Goal: Task Accomplishment & Management: Complete application form

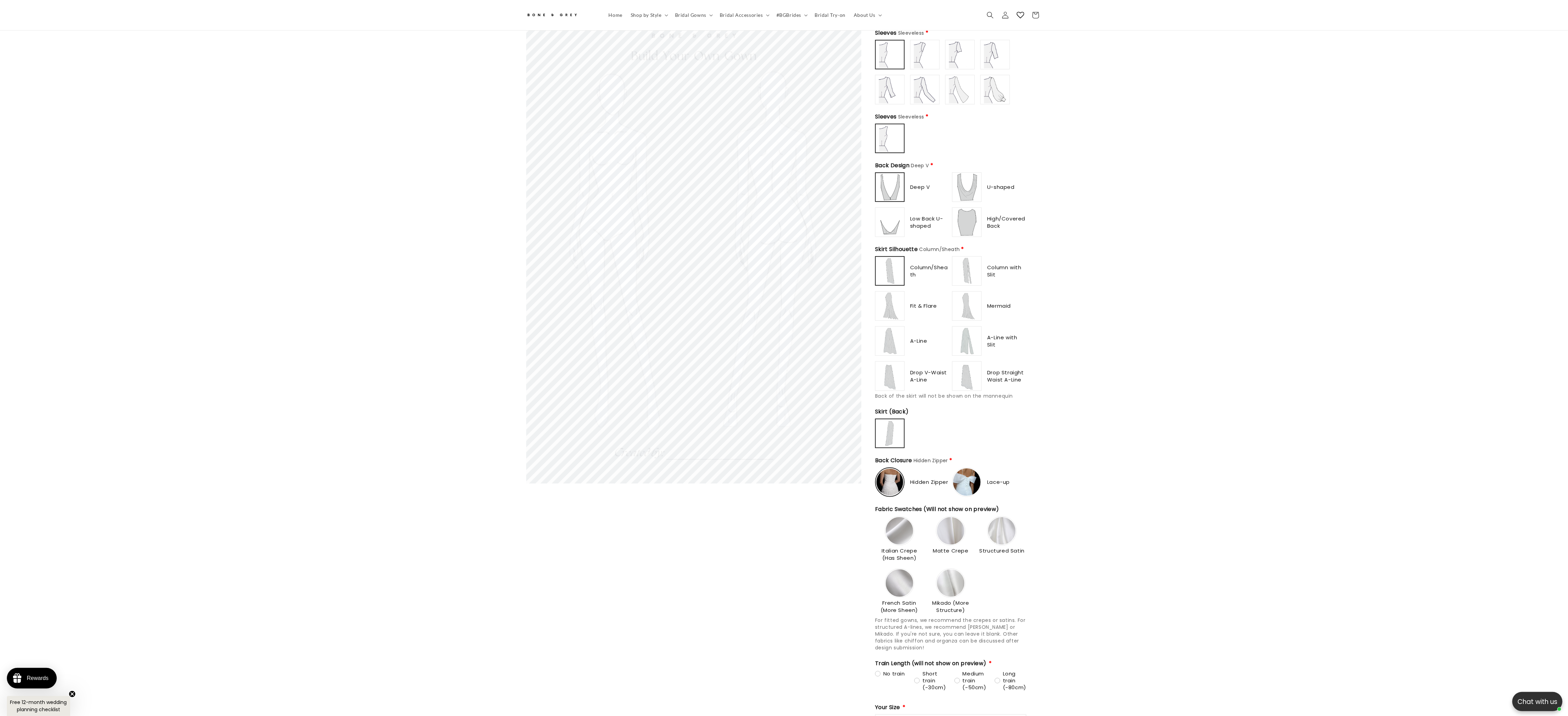
scroll to position [0, 189]
click at [522, 238] on img at bounding box center [967, 306] width 27 height 27
click at [522, 238] on img at bounding box center [889, 306] width 27 height 27
click at [522, 238] on img at bounding box center [967, 271] width 27 height 27
click at [522, 238] on img at bounding box center [889, 341] width 27 height 27
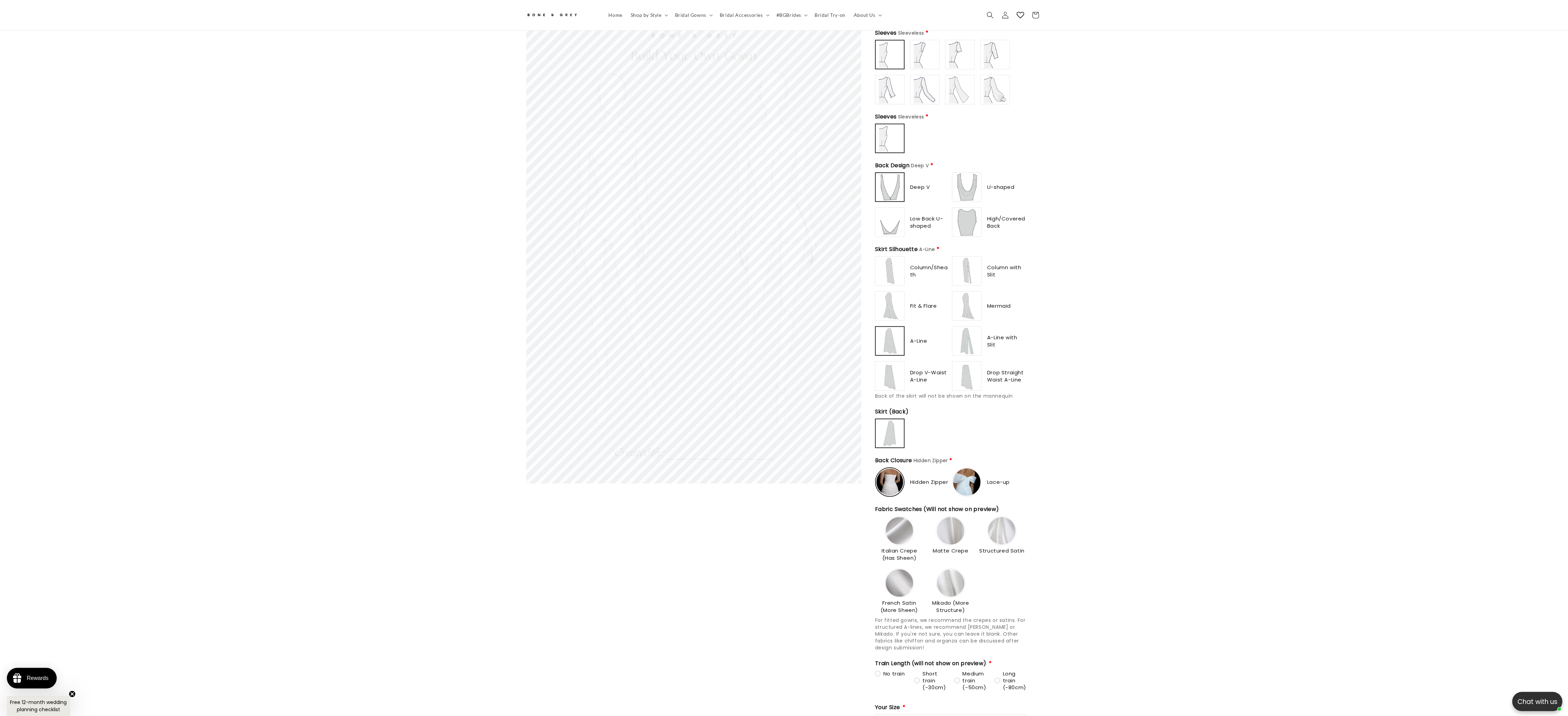
scroll to position [0, 378]
click at [522, 238] on img at bounding box center [967, 341] width 27 height 27
click at [522, 238] on img at bounding box center [967, 306] width 27 height 27
click at [522, 238] on img at bounding box center [889, 306] width 27 height 27
click at [522, 238] on img at bounding box center [889, 271] width 27 height 27
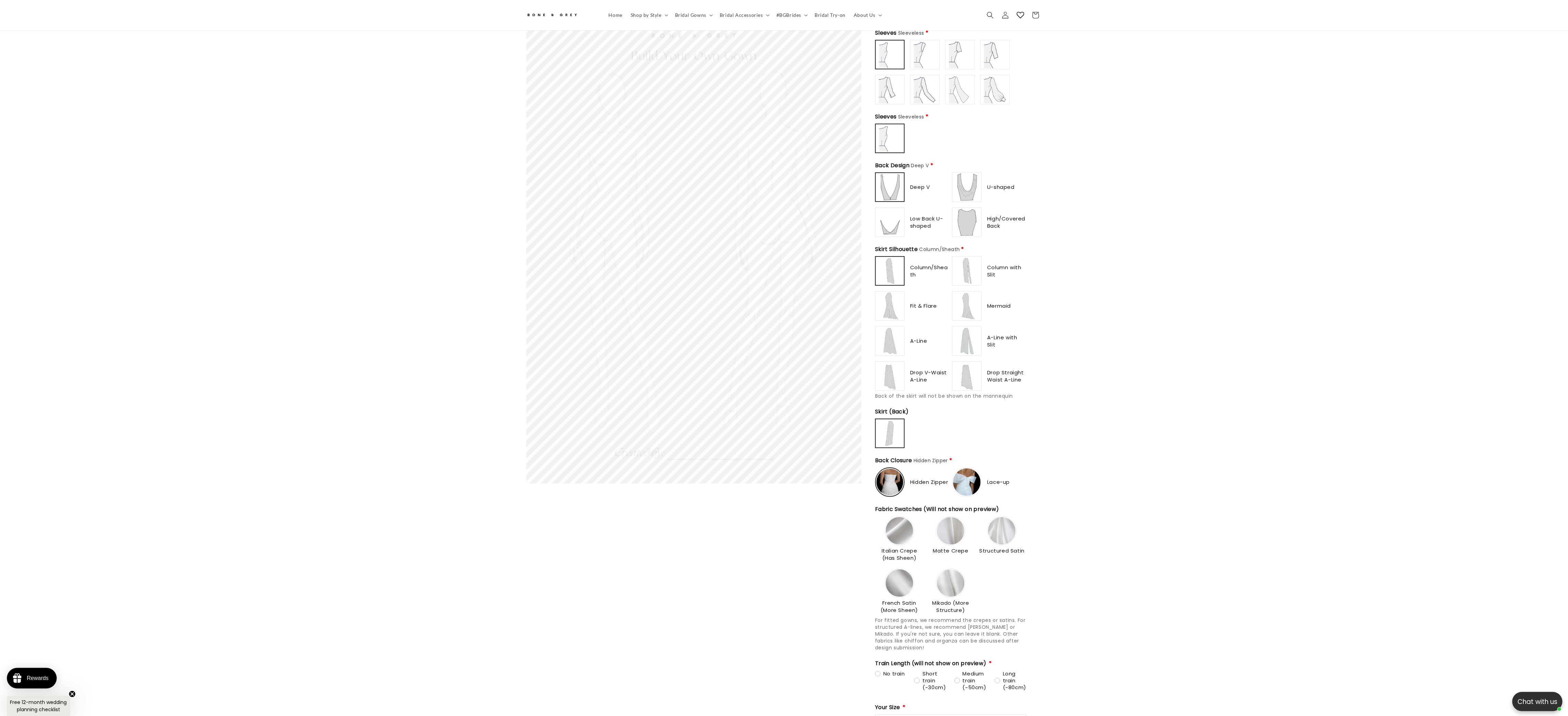
click at [522, 238] on img at bounding box center [967, 271] width 27 height 27
click at [522, 238] on img at bounding box center [967, 341] width 27 height 27
click at [522, 238] on img at bounding box center [889, 341] width 27 height 27
click at [522, 238] on img at bounding box center [889, 376] width 27 height 27
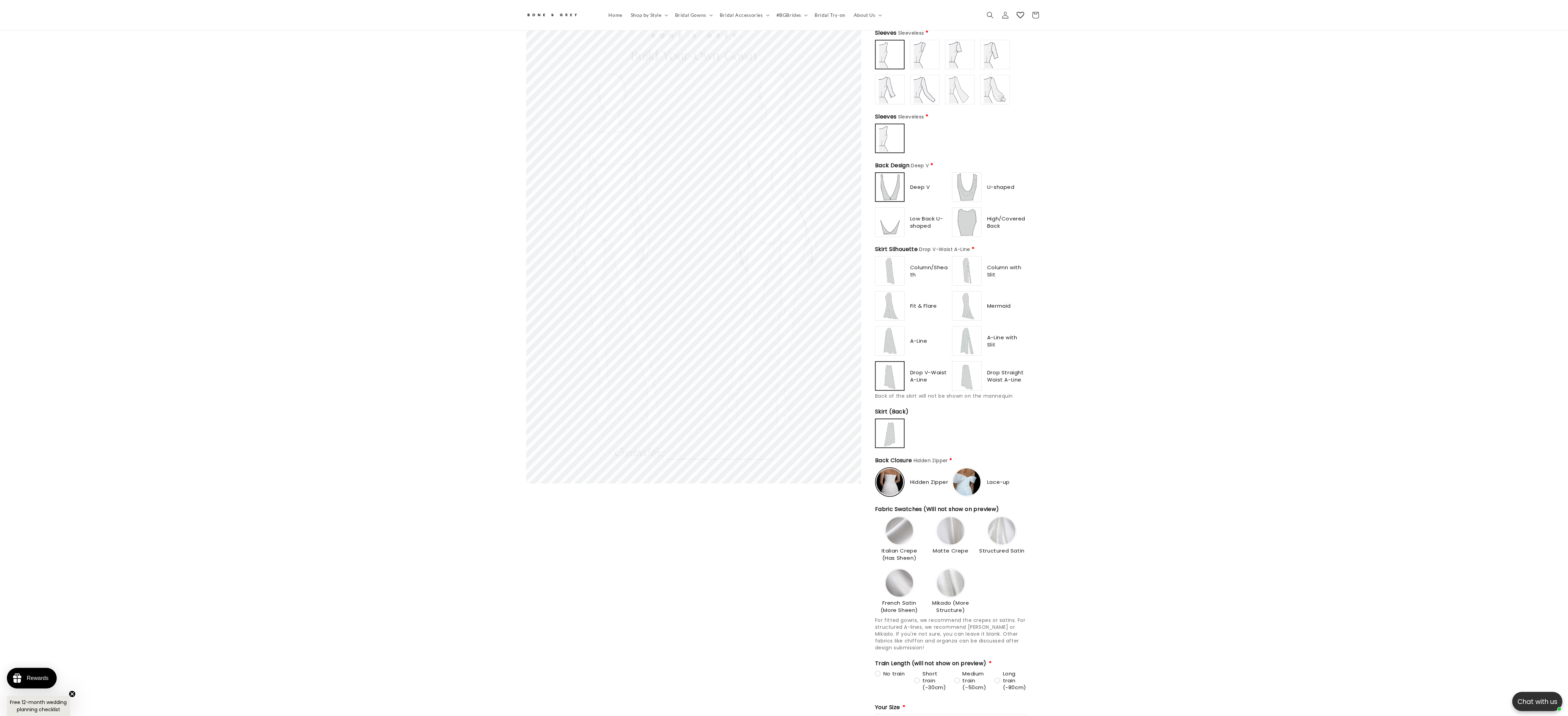
click at [522, 238] on img at bounding box center [967, 376] width 27 height 27
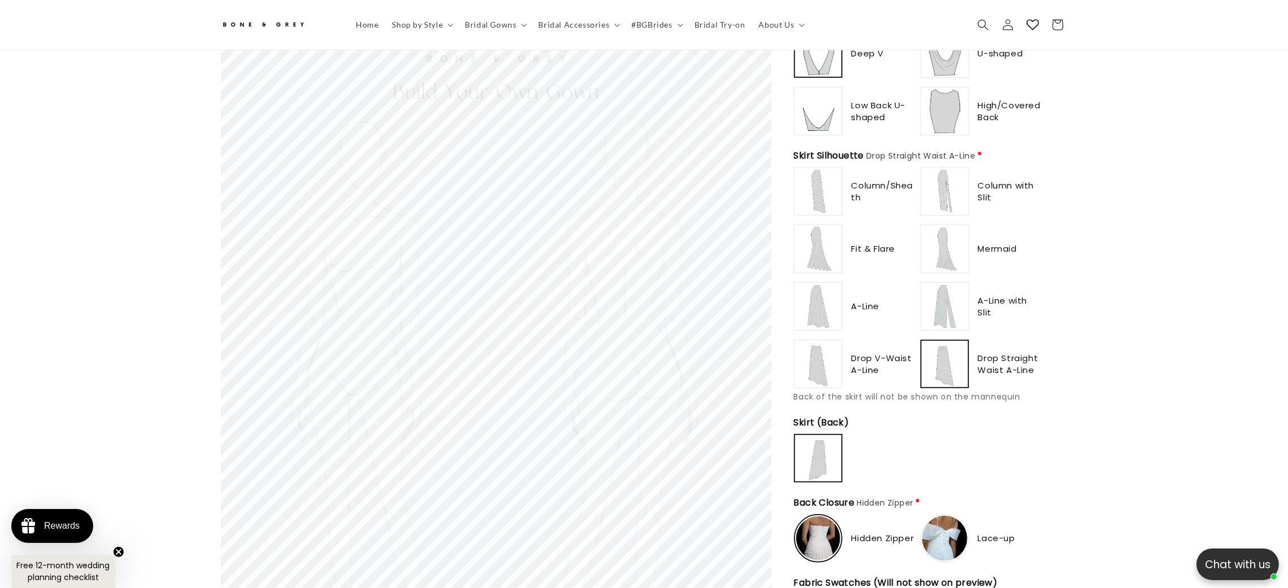
click at [819, 193] on img at bounding box center [818, 191] width 45 height 45
click at [858, 186] on img at bounding box center [944, 191] width 45 height 45
click at [813, 237] on img at bounding box center [818, 248] width 45 height 45
click at [858, 237] on img at bounding box center [944, 248] width 45 height 45
click at [811, 289] on img at bounding box center [818, 306] width 45 height 45
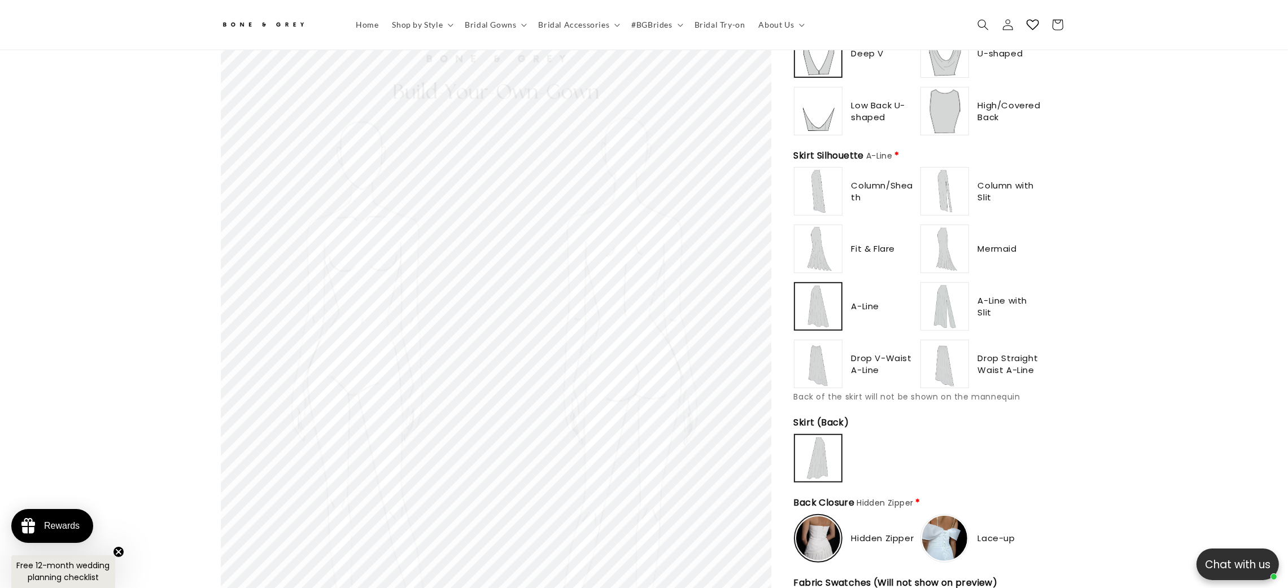
scroll to position [0, 310]
click at [858, 292] on img at bounding box center [944, 306] width 45 height 45
click at [814, 351] on img at bounding box center [818, 364] width 45 height 45
type input "**********"
click at [858, 354] on img at bounding box center [944, 364] width 45 height 45
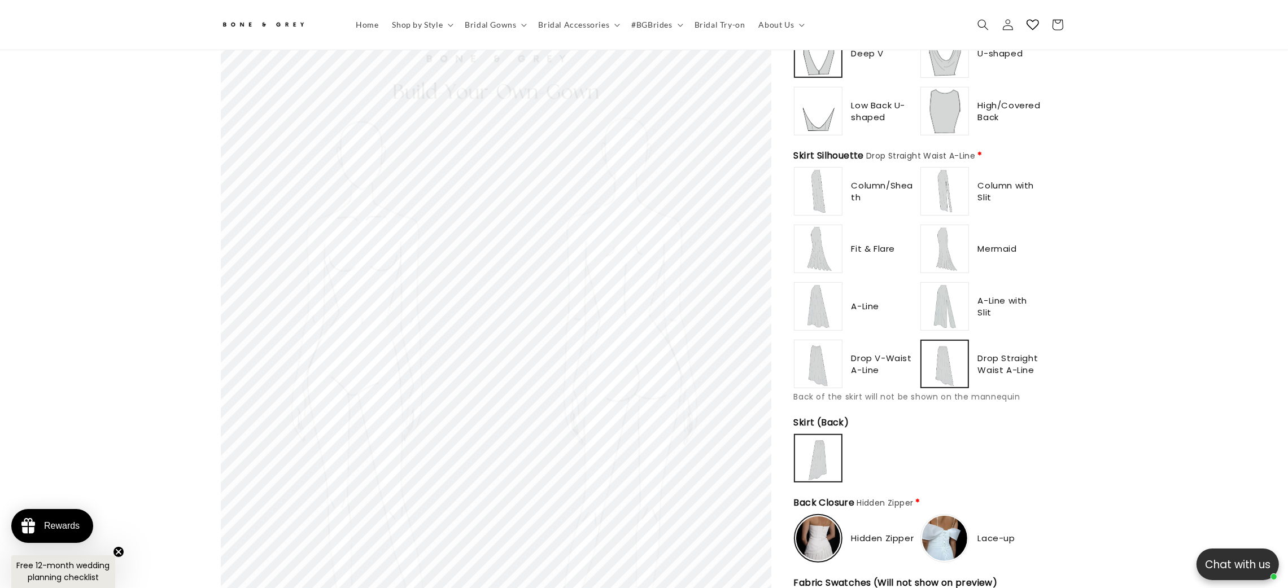
scroll to position [0, 621]
click at [943, 183] on img at bounding box center [944, 191] width 45 height 45
click at [822, 236] on img at bounding box center [818, 248] width 45 height 45
click at [944, 240] on img at bounding box center [944, 248] width 45 height 45
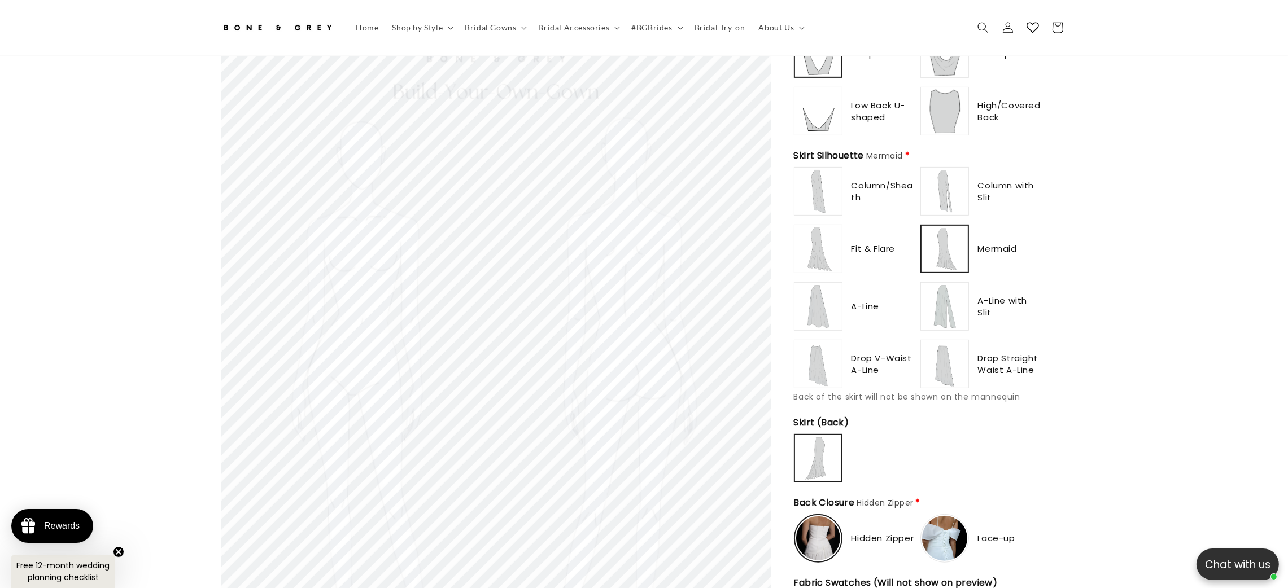
click at [810, 304] on img at bounding box center [818, 306] width 45 height 45
click at [939, 302] on img at bounding box center [944, 306] width 45 height 45
click at [835, 352] on img at bounding box center [818, 364] width 45 height 45
click at [946, 355] on img at bounding box center [944, 364] width 45 height 45
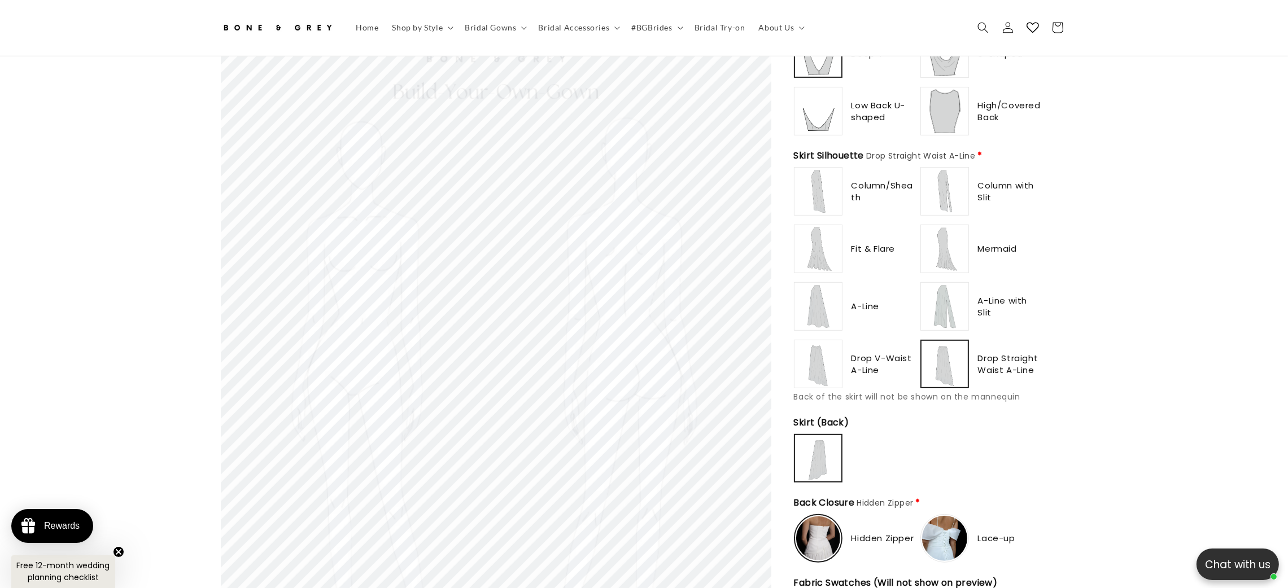
click at [816, 181] on img at bounding box center [818, 191] width 45 height 45
click at [971, 184] on div "Column with Slit" at bounding box center [981, 191] width 122 height 49
click at [940, 178] on img at bounding box center [944, 191] width 45 height 45
click at [826, 233] on img at bounding box center [818, 248] width 45 height 45
click at [933, 240] on img at bounding box center [944, 248] width 45 height 45
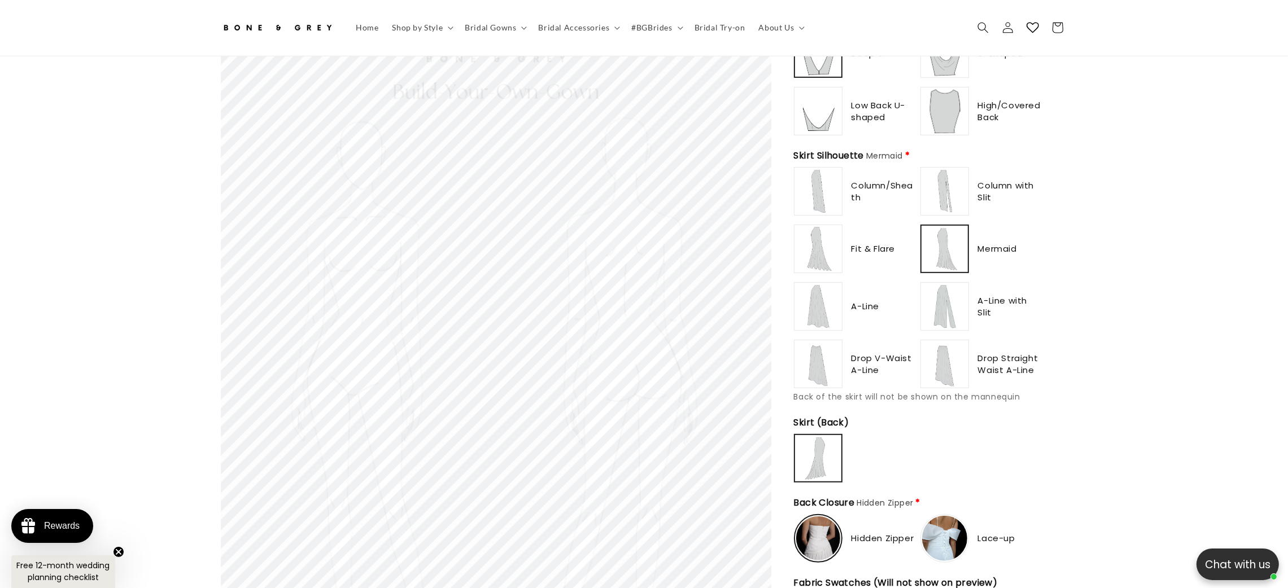
click at [815, 299] on img at bounding box center [818, 306] width 45 height 45
click at [990, 295] on span "A-Line with Slit" at bounding box center [1010, 307] width 64 height 24
click at [962, 297] on img at bounding box center [944, 306] width 45 height 45
click at [824, 342] on img at bounding box center [818, 364] width 45 height 45
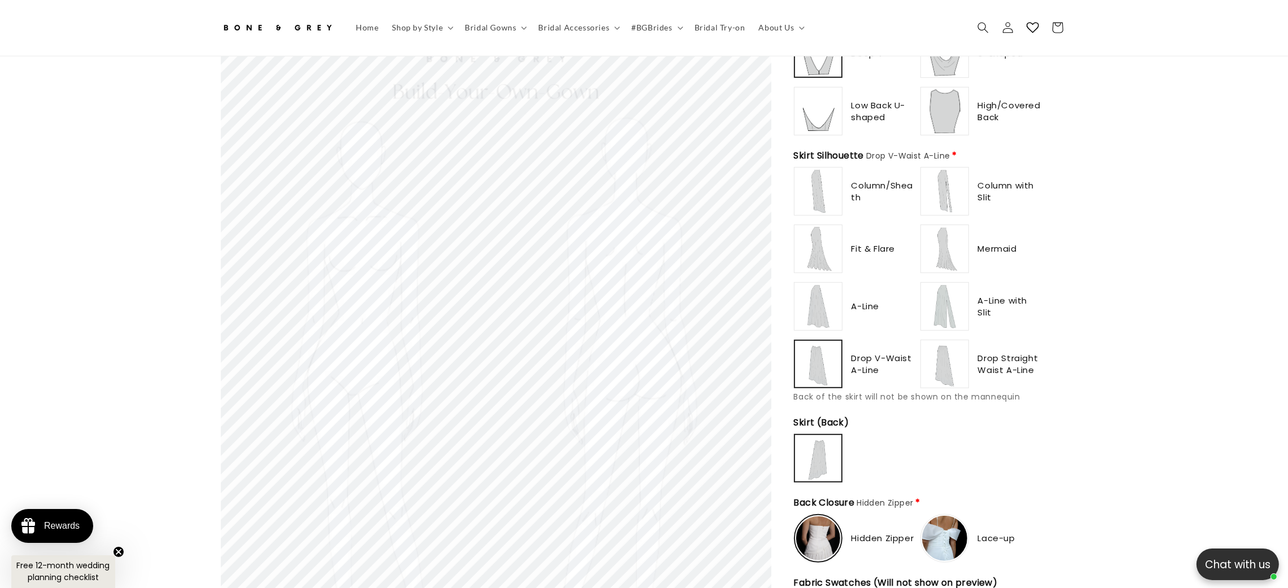
type input "**********"
click at [963, 349] on img at bounding box center [944, 364] width 45 height 45
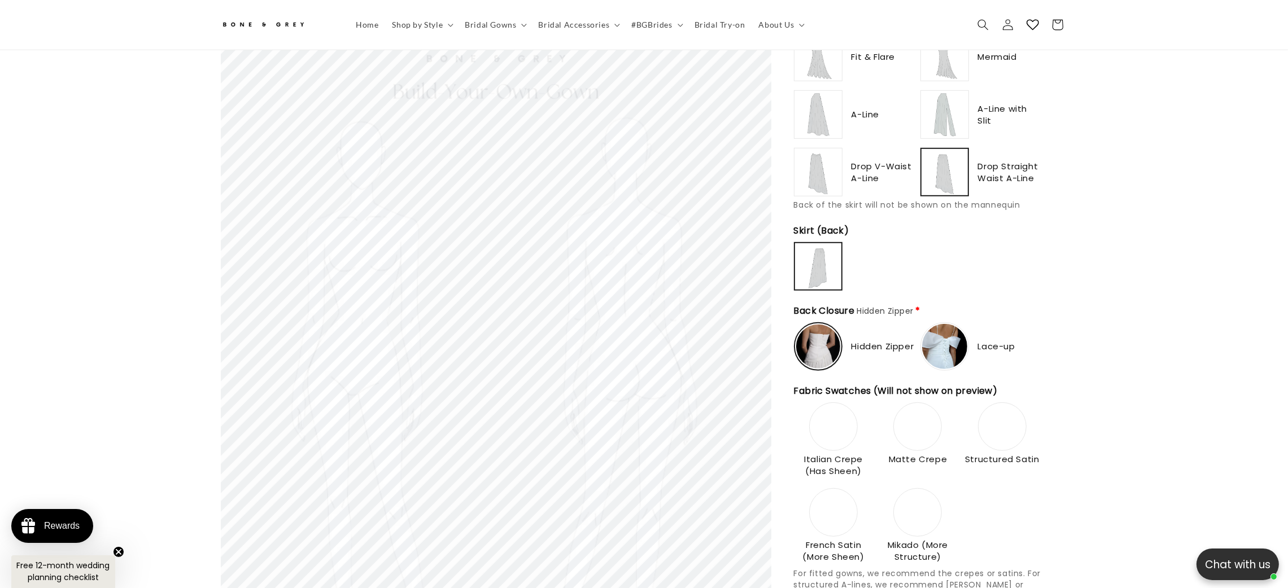
scroll to position [671, 0]
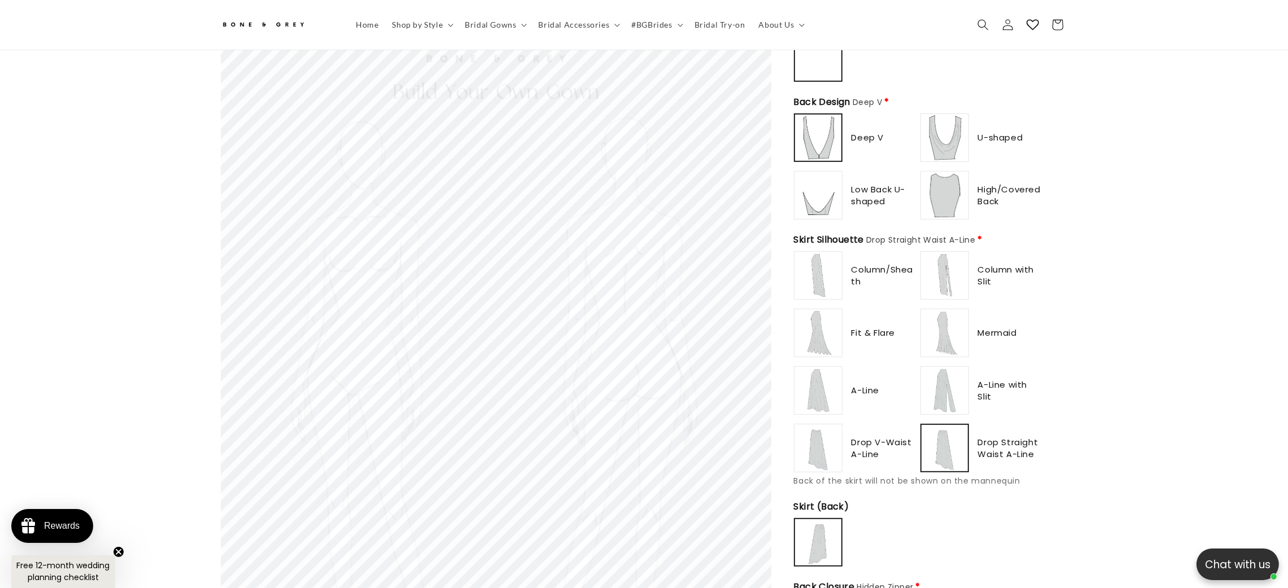
click at [822, 190] on img at bounding box center [818, 195] width 45 height 45
type input "**********"
click at [946, 191] on img at bounding box center [944, 195] width 45 height 45
click at [814, 259] on img at bounding box center [818, 275] width 45 height 45
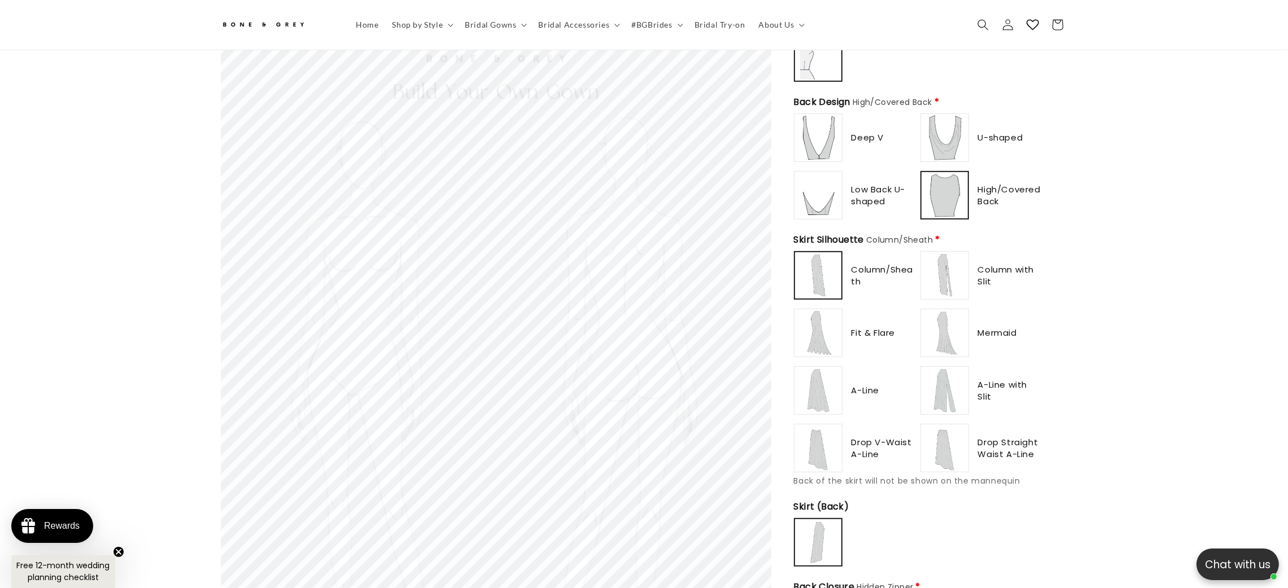
scroll to position [0, 310]
click at [944, 259] on img at bounding box center [944, 275] width 45 height 45
click at [822, 312] on img at bounding box center [818, 333] width 45 height 45
click at [944, 312] on img at bounding box center [944, 333] width 45 height 45
click at [813, 368] on img at bounding box center [818, 390] width 45 height 45
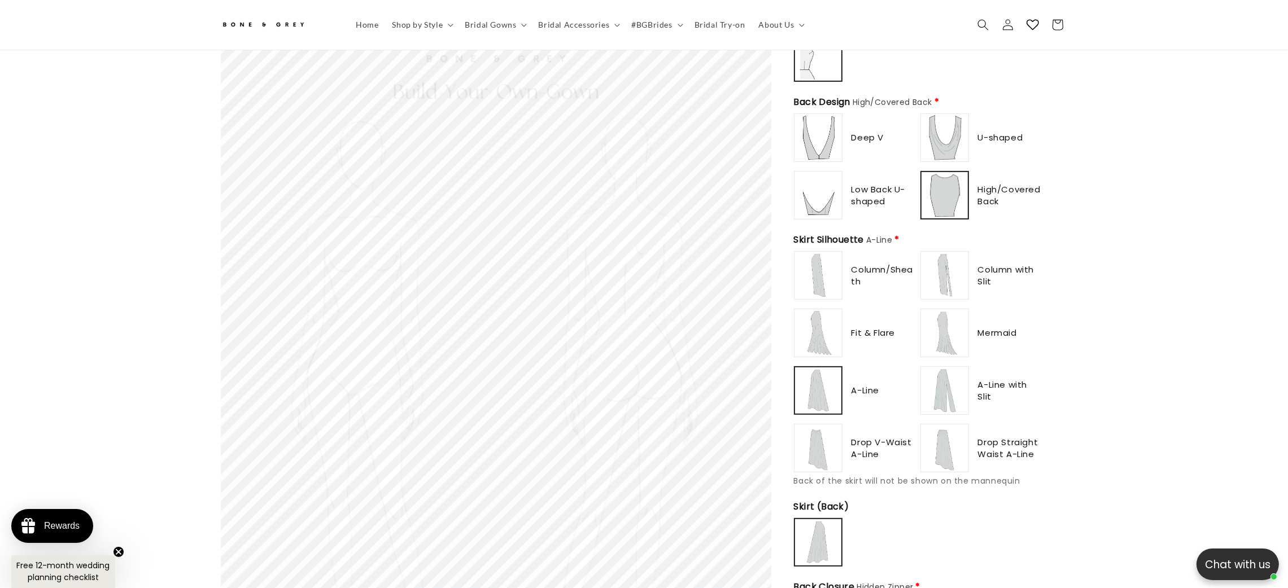
click at [954, 372] on img at bounding box center [944, 390] width 45 height 45
click at [805, 431] on img at bounding box center [818, 448] width 45 height 45
type input "**********"
click at [961, 433] on img at bounding box center [944, 448] width 45 height 45
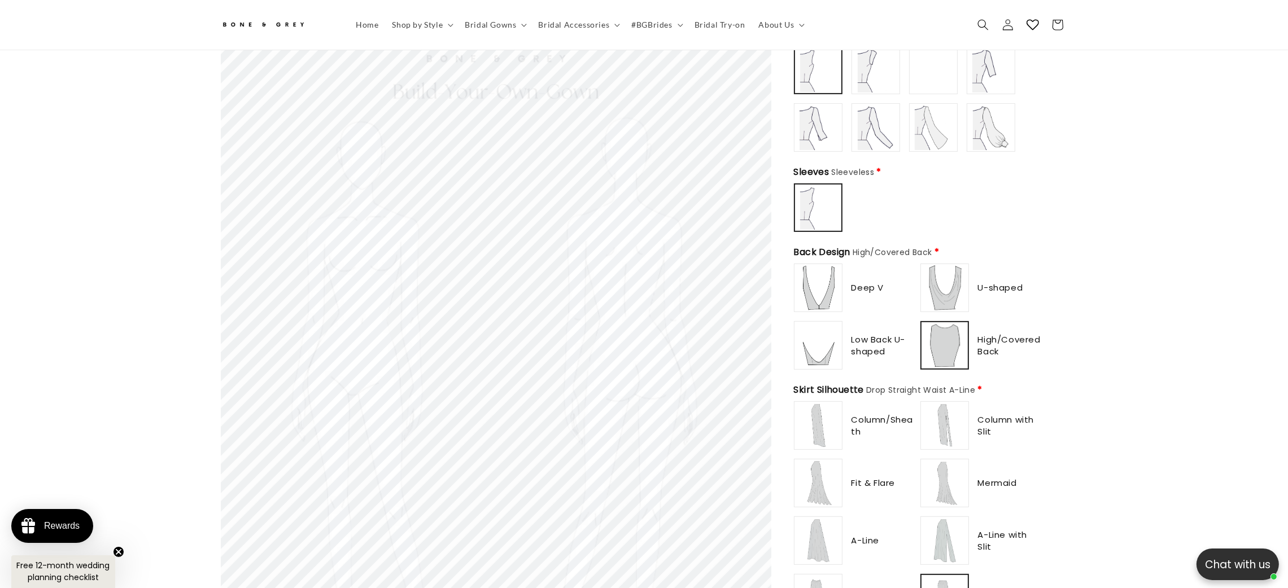
scroll to position [501, 0]
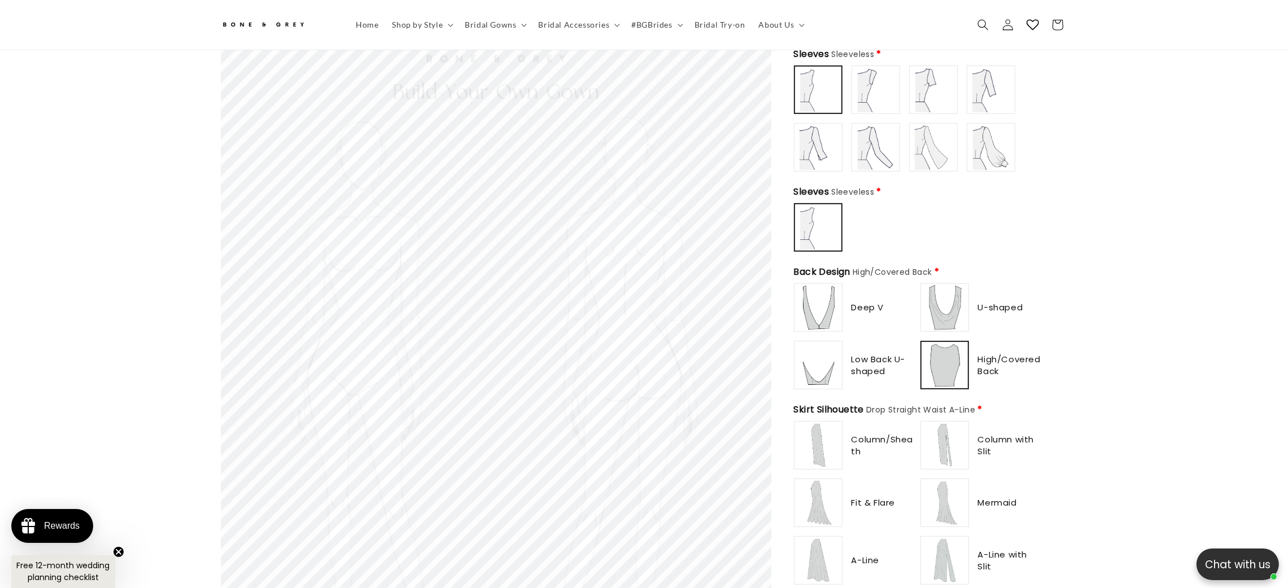
click at [831, 295] on img at bounding box center [818, 307] width 45 height 45
type input "********"
click at [954, 293] on img at bounding box center [944, 307] width 45 height 45
click at [825, 148] on img at bounding box center [818, 147] width 45 height 45
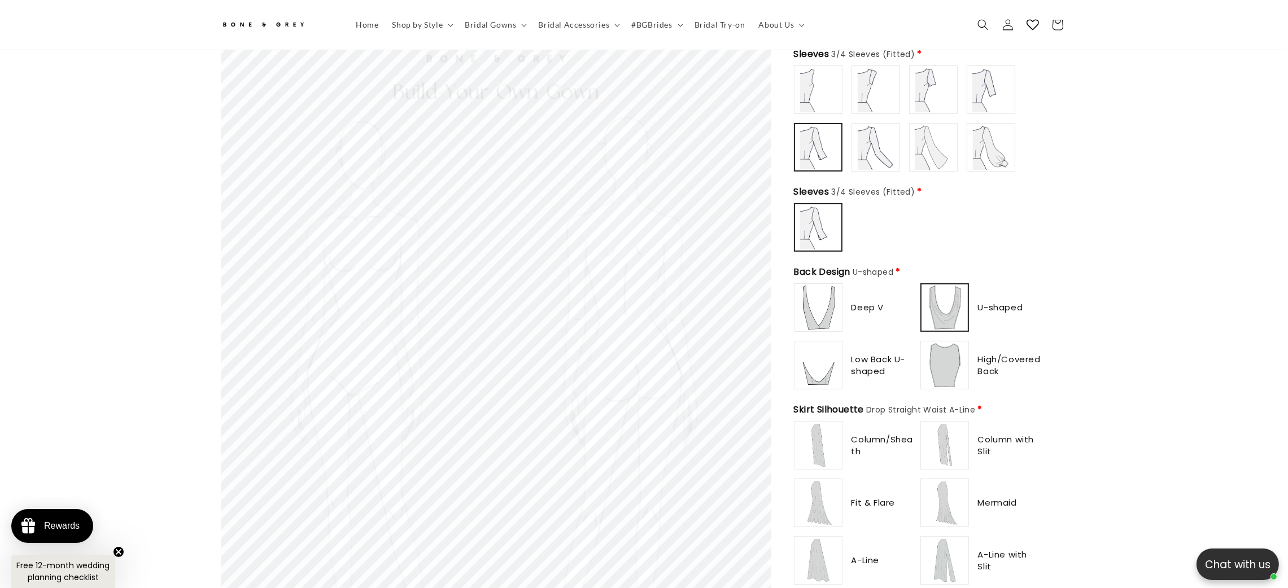
type input "**********"
click at [881, 132] on img at bounding box center [875, 147] width 45 height 45
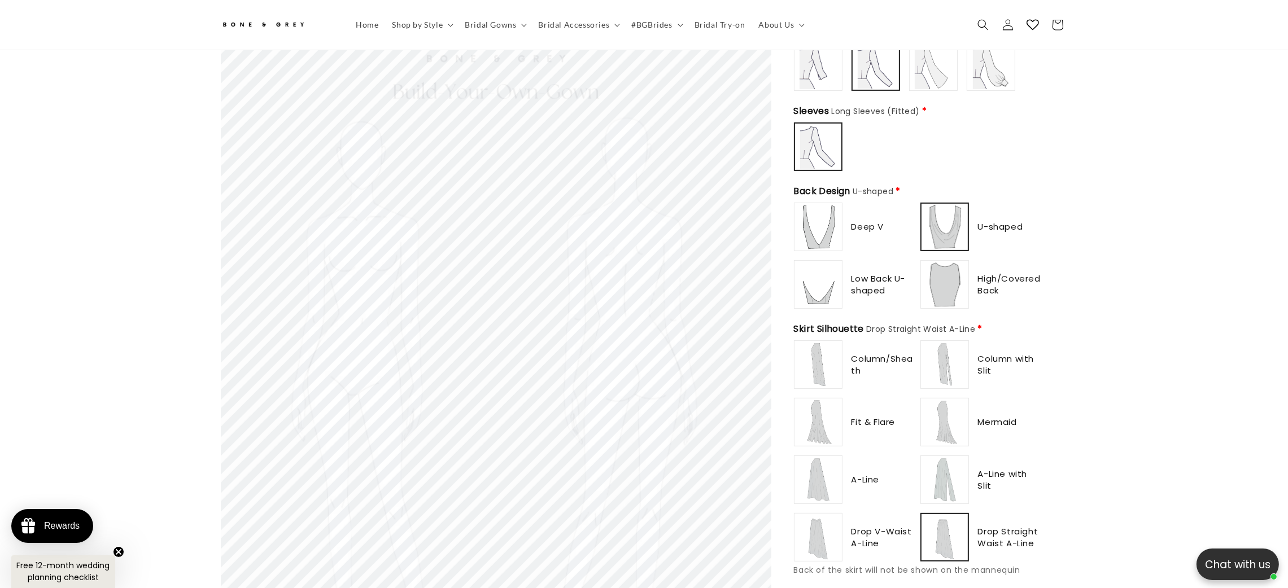
scroll to position [586, 0]
click at [818, 343] on img at bounding box center [818, 360] width 45 height 45
click at [960, 351] on img at bounding box center [944, 360] width 45 height 45
click at [822, 420] on img at bounding box center [818, 417] width 45 height 45
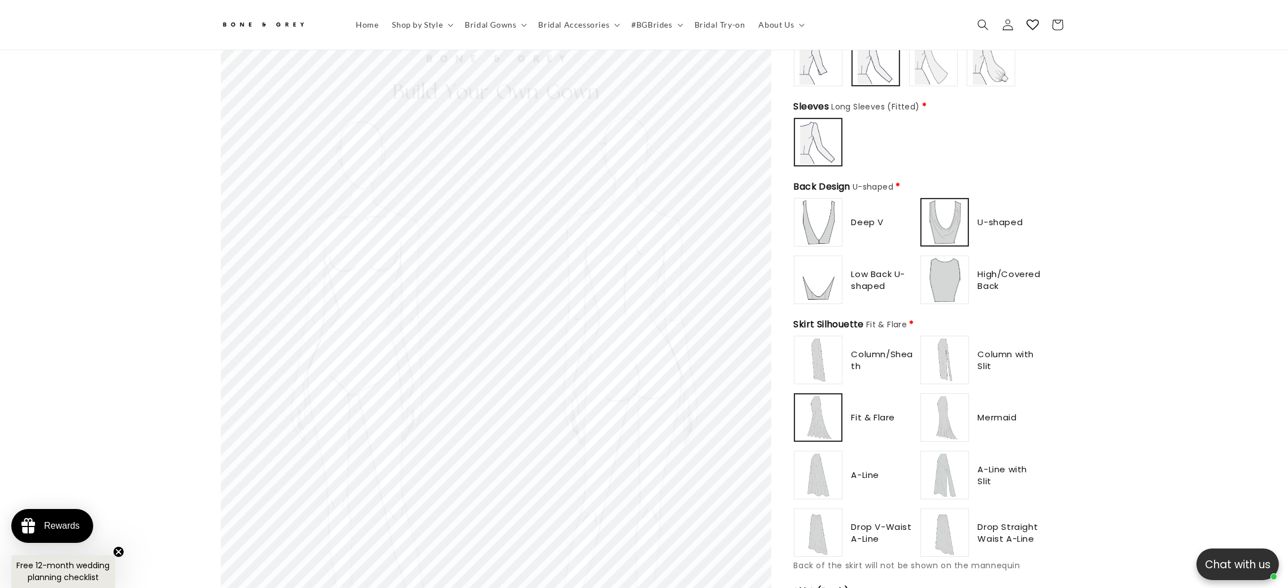
click at [948, 413] on img at bounding box center [944, 417] width 45 height 45
click at [832, 461] on img at bounding box center [818, 475] width 45 height 45
click at [950, 464] on img at bounding box center [944, 475] width 45 height 45
click at [809, 520] on img at bounding box center [818, 532] width 45 height 45
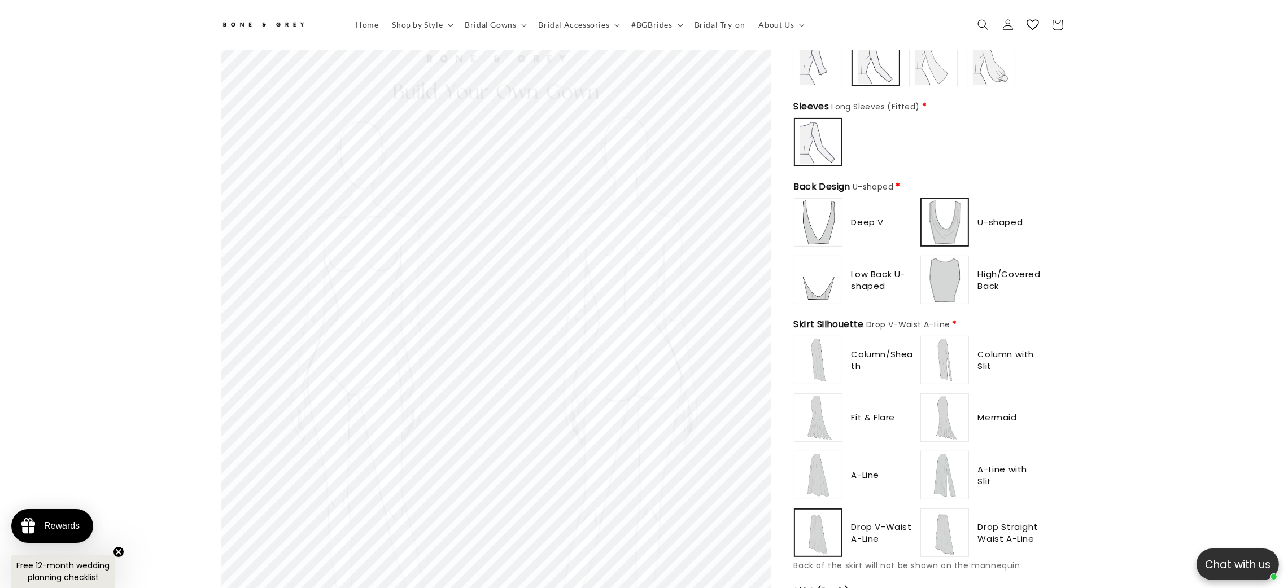
type input "**********"
click at [930, 525] on img at bounding box center [944, 532] width 45 height 45
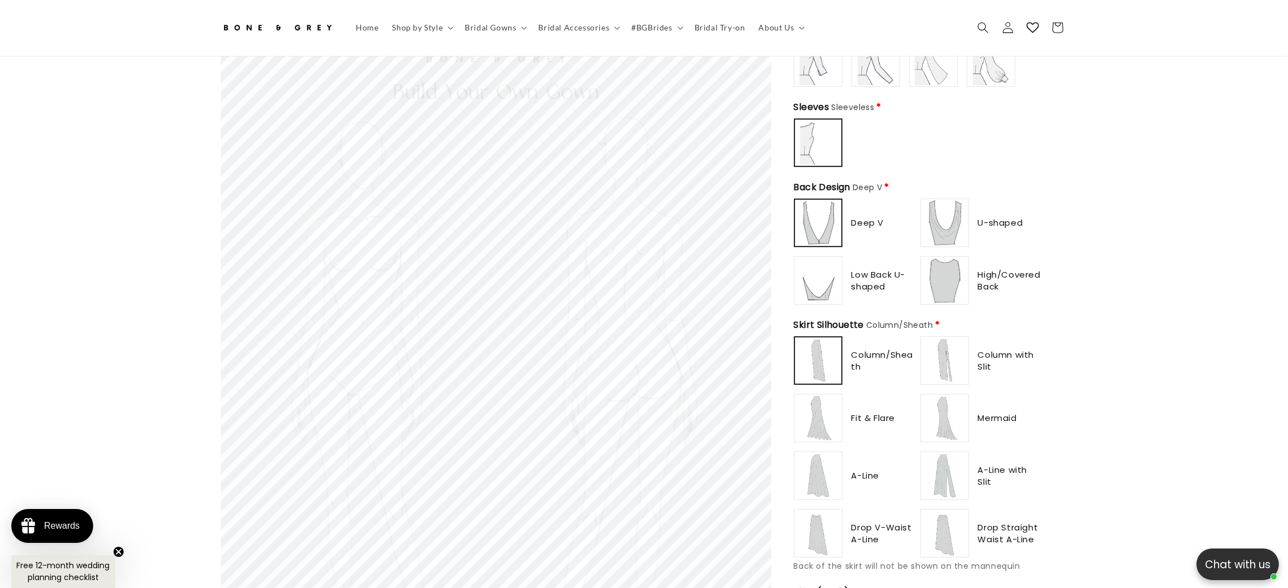
scroll to position [0, 310]
click at [931, 352] on img at bounding box center [944, 360] width 45 height 45
click at [821, 403] on img at bounding box center [818, 418] width 45 height 45
click at [951, 420] on img at bounding box center [944, 418] width 45 height 45
click at [805, 464] on img at bounding box center [818, 475] width 45 height 45
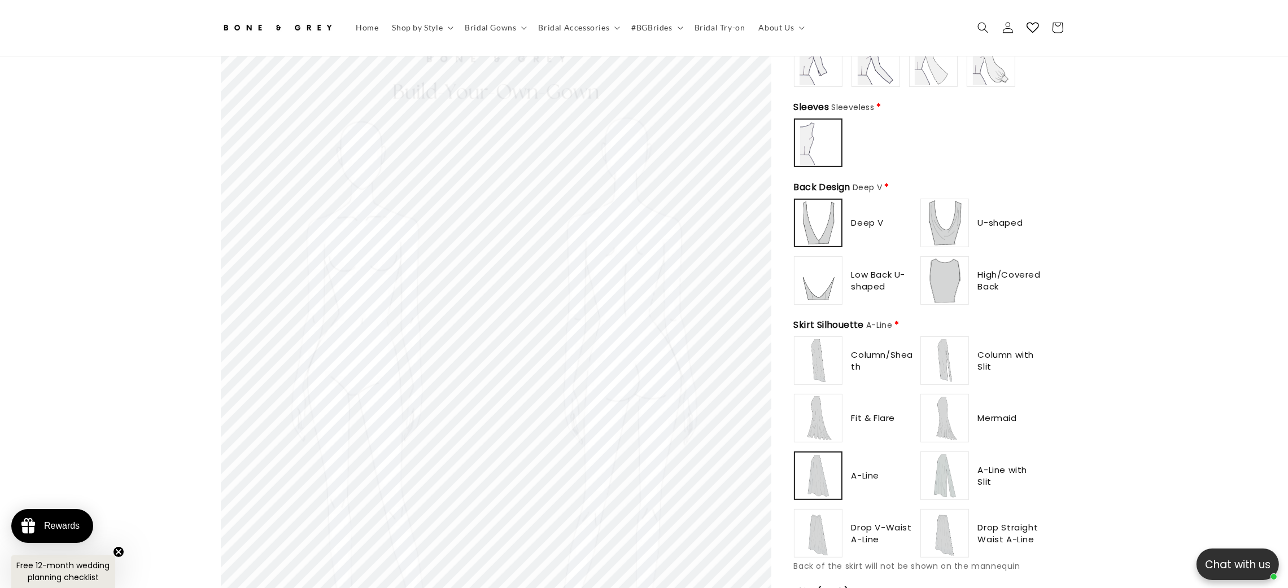
click at [940, 474] on img at bounding box center [944, 475] width 45 height 45
click at [813, 513] on img at bounding box center [818, 533] width 45 height 45
type input "**********"
click at [951, 527] on img at bounding box center [944, 533] width 45 height 45
click at [826, 272] on img at bounding box center [818, 280] width 45 height 45
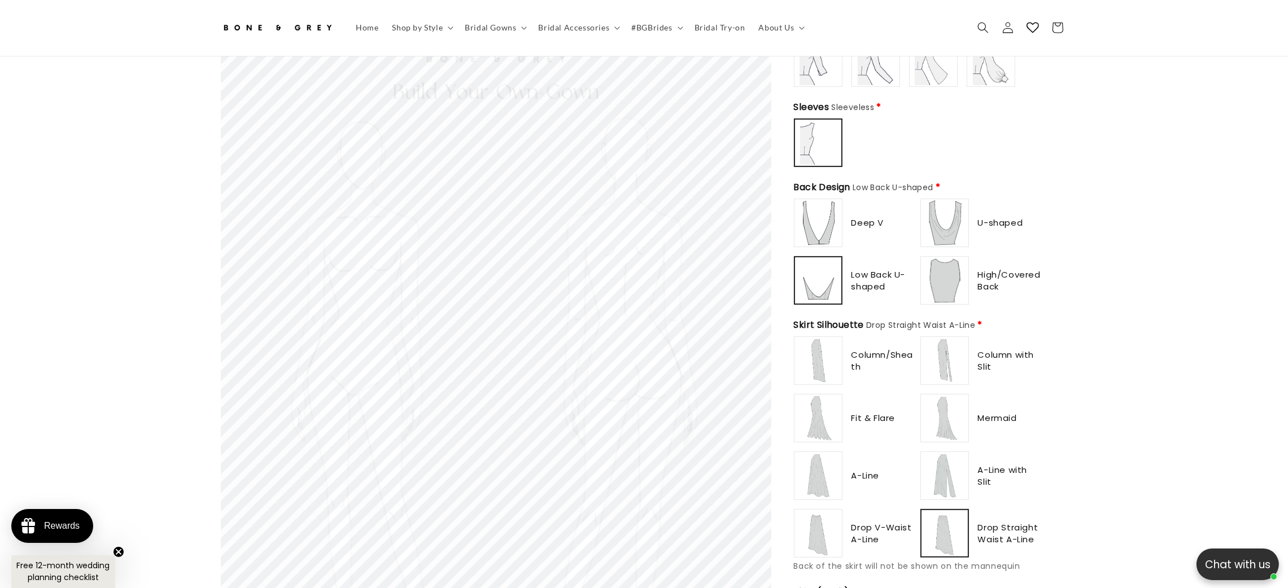
scroll to position [0, 621]
click at [950, 276] on img at bounding box center [944, 280] width 45 height 45
type input "********"
click at [951, 216] on img at bounding box center [944, 222] width 45 height 45
click at [817, 141] on img at bounding box center [818, 143] width 44 height 44
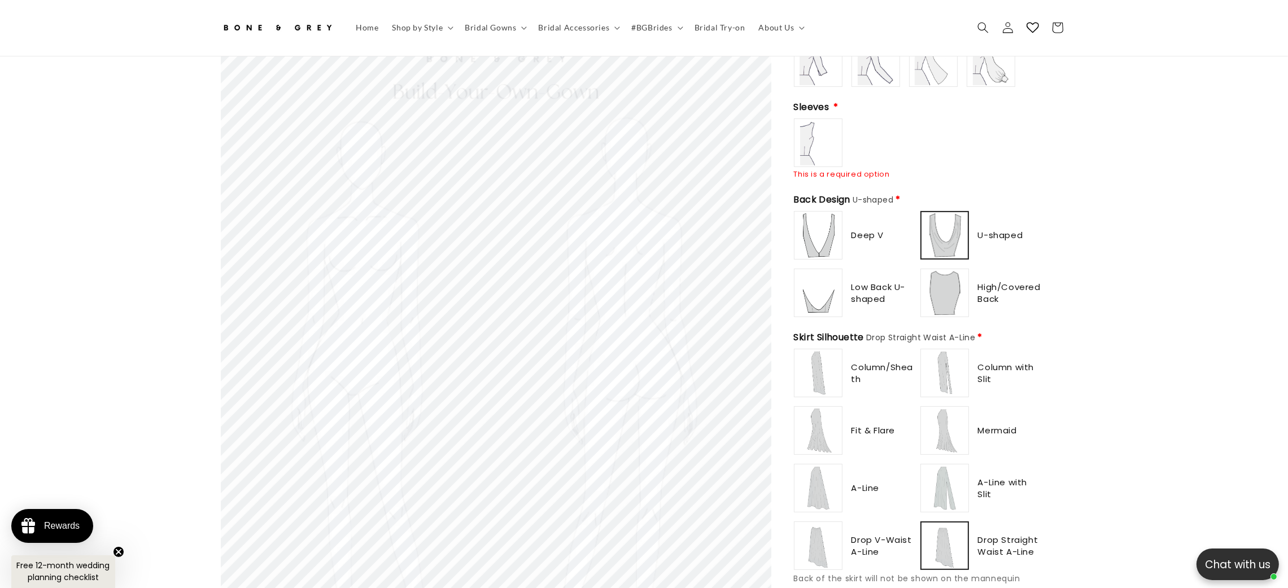
type input "******"
click at [816, 223] on img at bounding box center [818, 235] width 45 height 45
type input "**********"
click at [819, 138] on img at bounding box center [818, 142] width 45 height 45
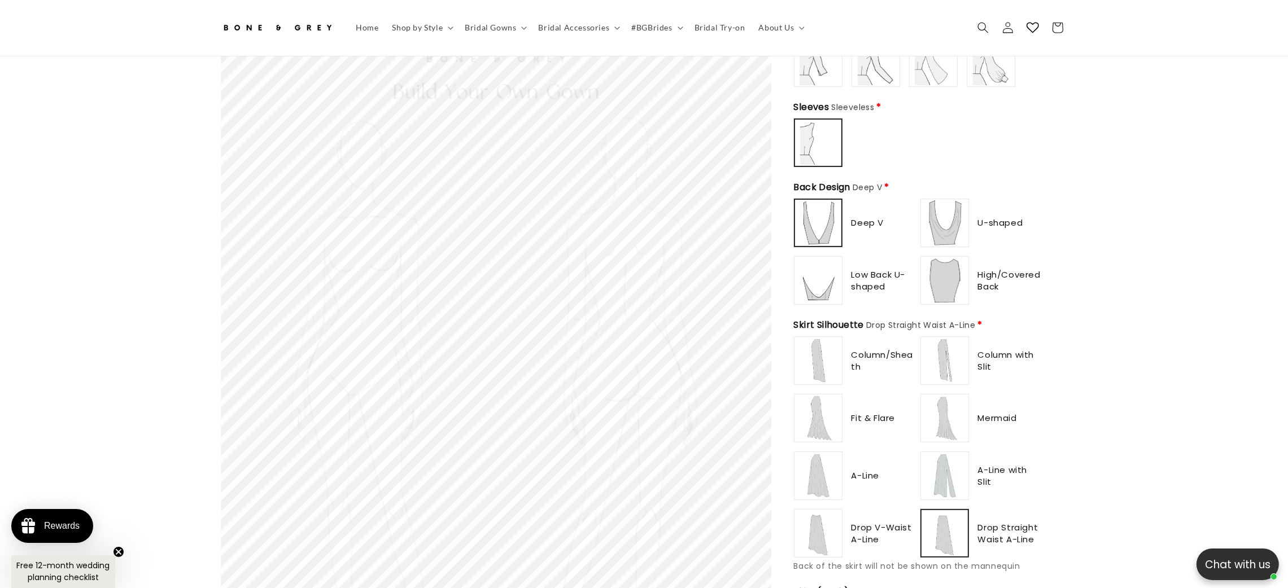
scroll to position [0, 310]
click at [964, 351] on img at bounding box center [944, 360] width 45 height 45
click at [950, 400] on img at bounding box center [944, 418] width 45 height 45
click at [828, 413] on img at bounding box center [818, 418] width 45 height 45
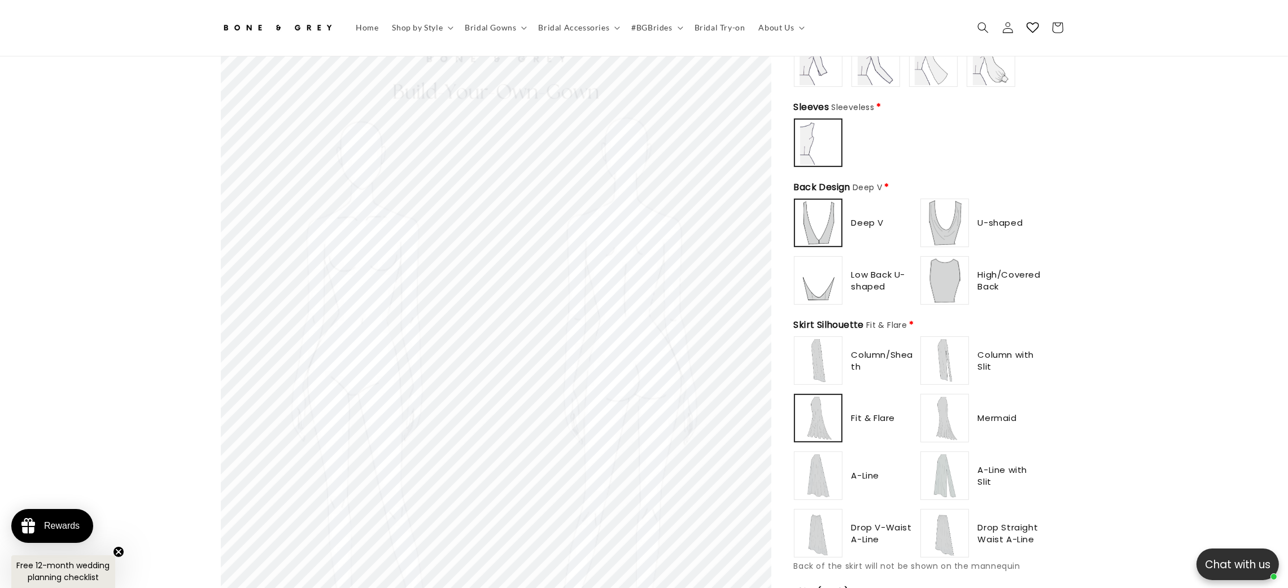
click at [818, 463] on img at bounding box center [818, 475] width 45 height 45
click at [941, 478] on img at bounding box center [944, 475] width 45 height 45
click at [956, 521] on img at bounding box center [944, 533] width 45 height 45
type input "**********"
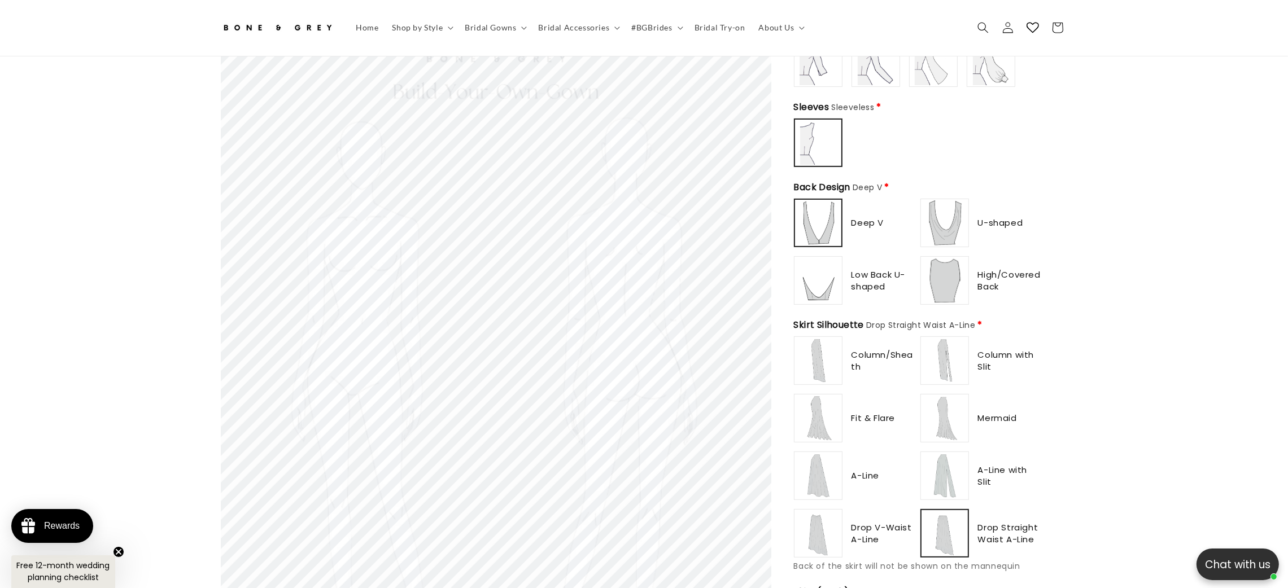
click at [819, 531] on img at bounding box center [818, 533] width 45 height 45
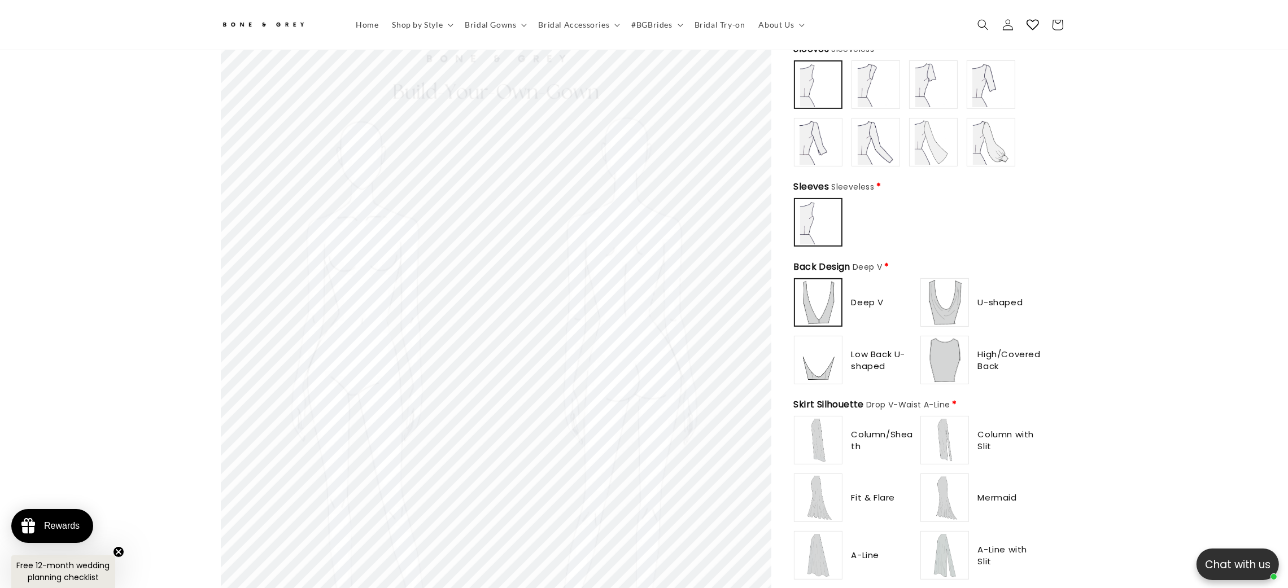
scroll to position [501, 0]
type input "**********"
click at [945, 361] on img at bounding box center [944, 365] width 45 height 45
click at [948, 440] on img at bounding box center [944, 445] width 45 height 45
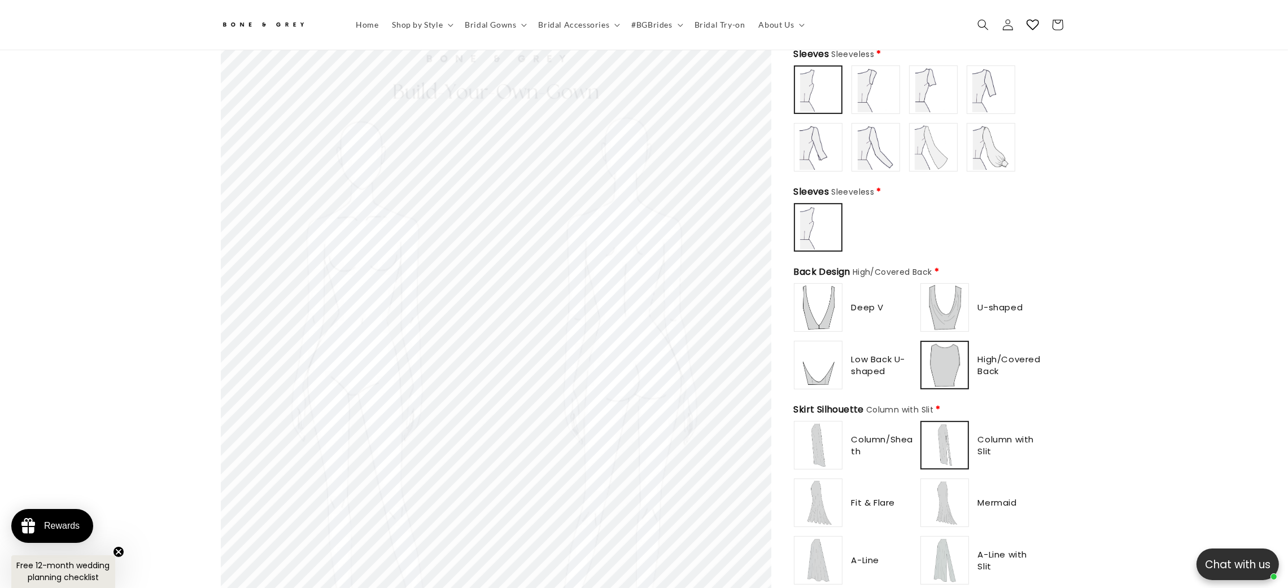
click at [950, 481] on img at bounding box center [944, 503] width 45 height 45
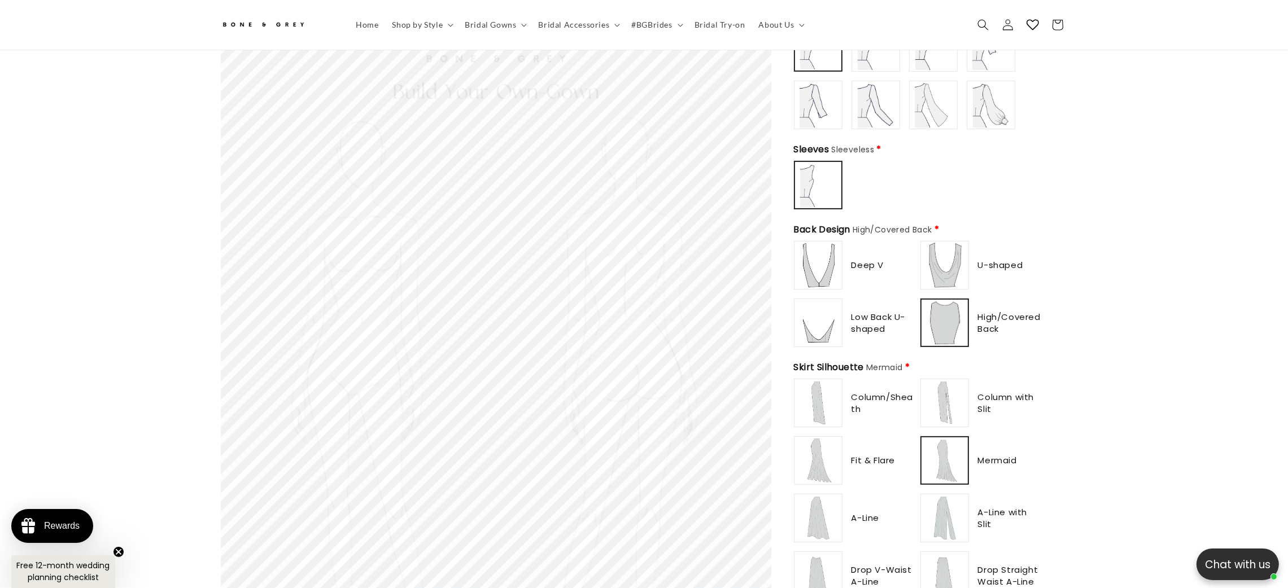
scroll to position [586, 0]
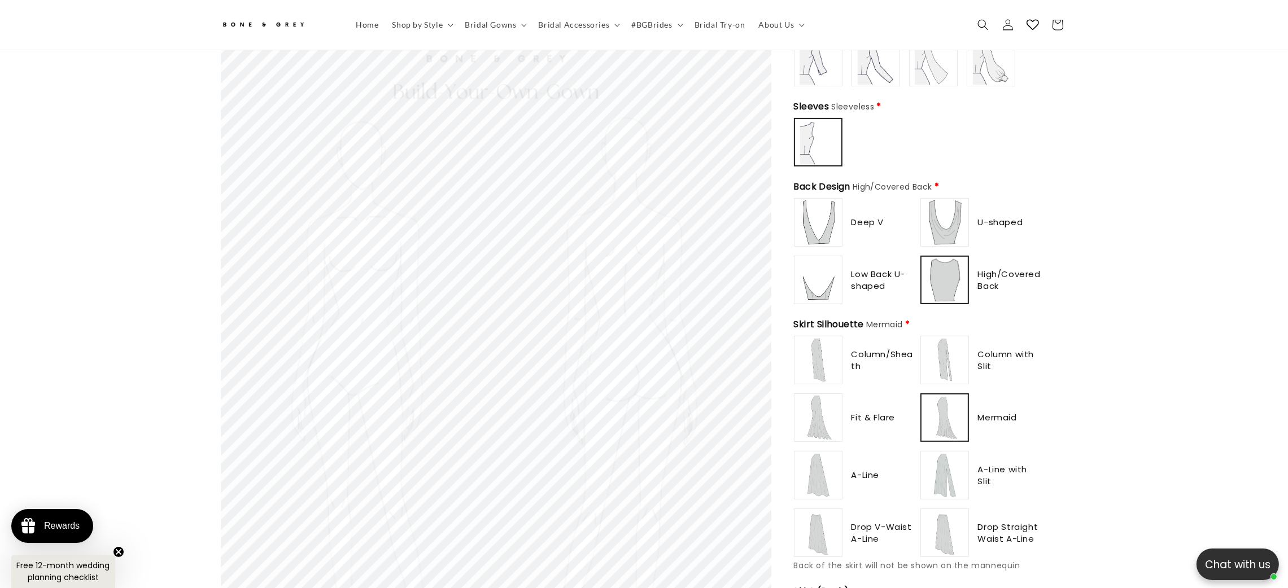
click at [950, 481] on img at bounding box center [944, 475] width 45 height 45
click at [941, 518] on img at bounding box center [944, 532] width 45 height 45
click at [827, 518] on img at bounding box center [818, 532] width 45 height 45
click at [828, 478] on img at bounding box center [818, 475] width 45 height 45
click at [829, 395] on img at bounding box center [818, 417] width 45 height 45
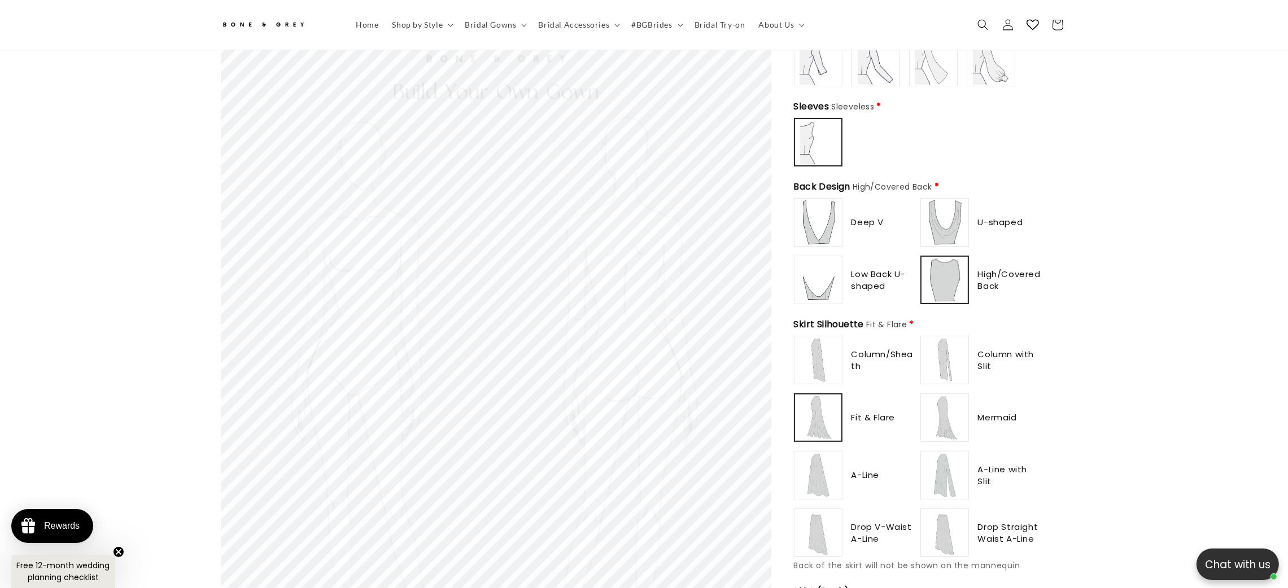
type input "**********"
click at [829, 345] on img at bounding box center [818, 360] width 45 height 45
click at [834, 257] on img at bounding box center [818, 279] width 45 height 45
click at [829, 211] on img at bounding box center [818, 222] width 45 height 45
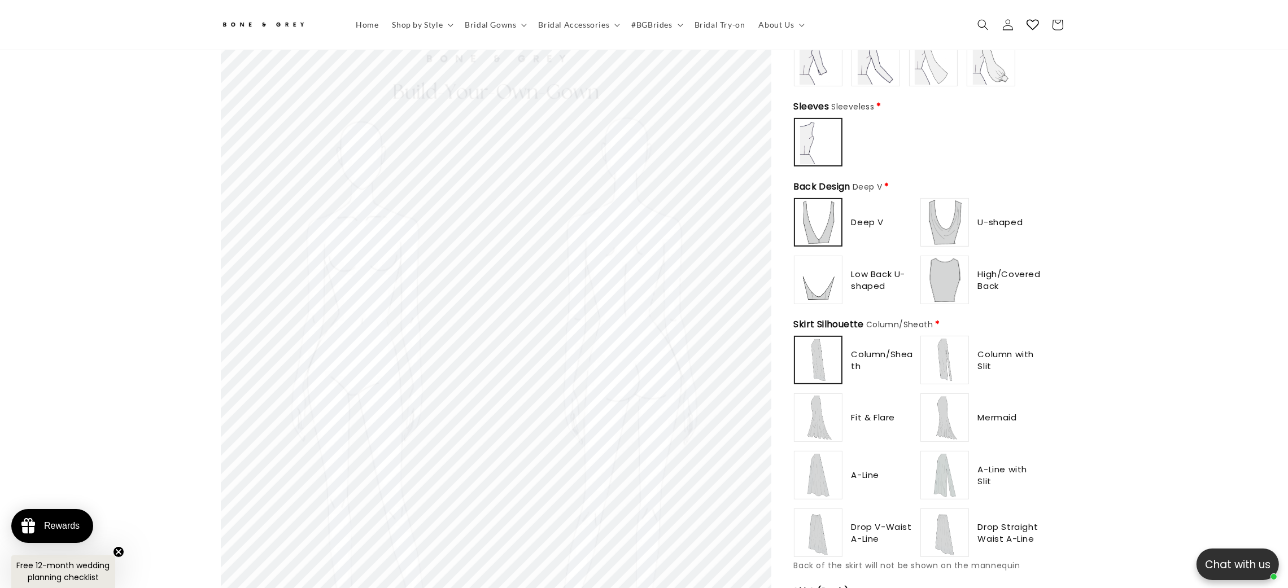
click at [960, 208] on img at bounding box center [944, 222] width 45 height 45
type input "**********"
click at [943, 257] on img at bounding box center [944, 279] width 45 height 45
click at [947, 368] on img at bounding box center [944, 360] width 45 height 45
click at [939, 400] on img at bounding box center [944, 417] width 45 height 45
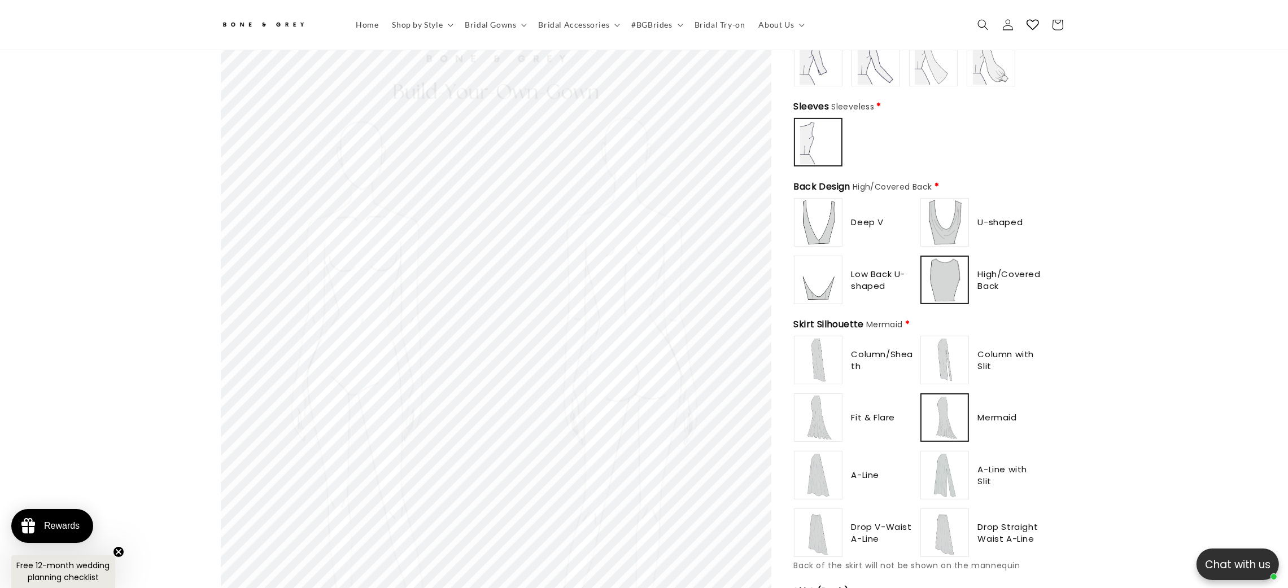
click at [805, 401] on img at bounding box center [818, 417] width 45 height 45
click at [804, 460] on img at bounding box center [818, 475] width 45 height 45
click at [929, 469] on img at bounding box center [944, 475] width 45 height 45
click at [957, 516] on img at bounding box center [944, 532] width 45 height 45
type input "**********"
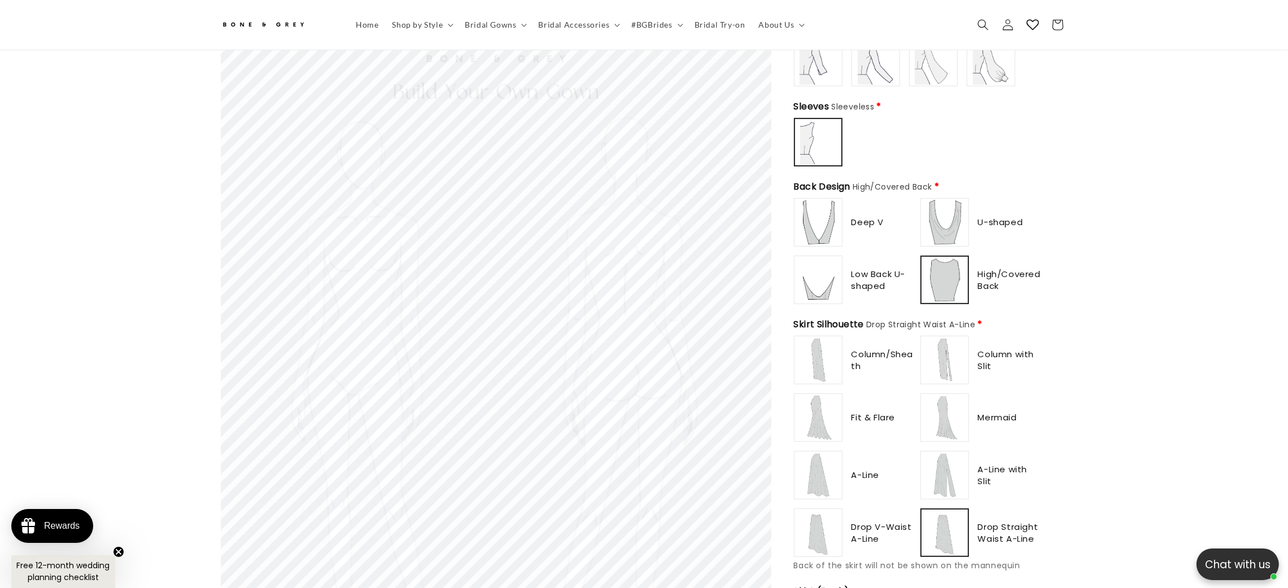
click at [829, 514] on img at bounding box center [818, 532] width 45 height 45
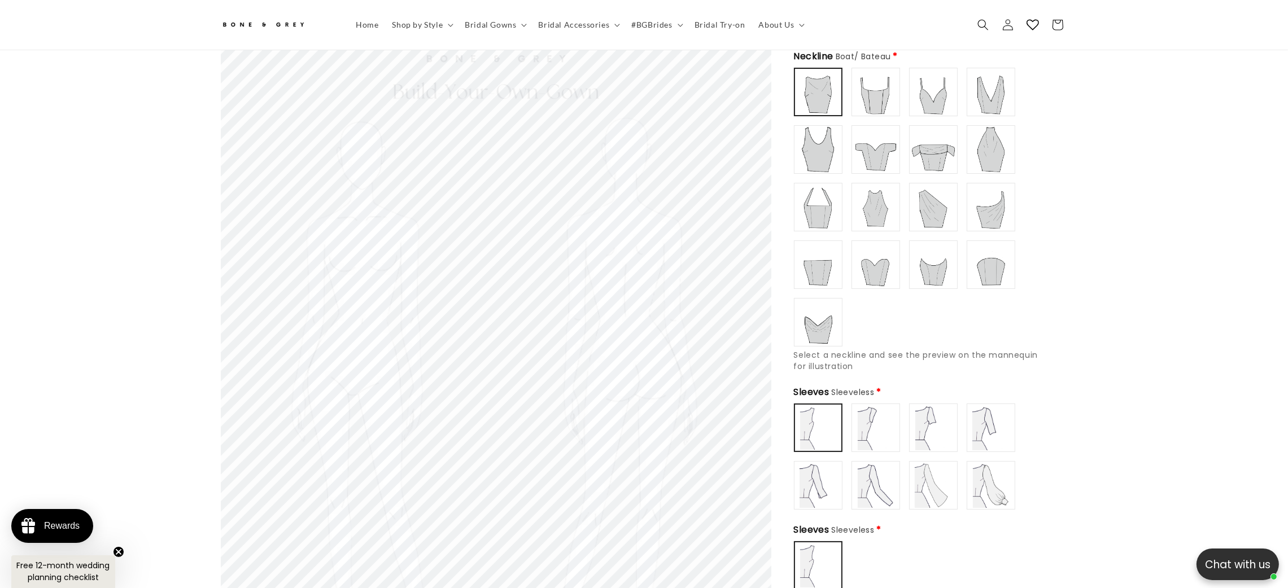
scroll to position [0, 0]
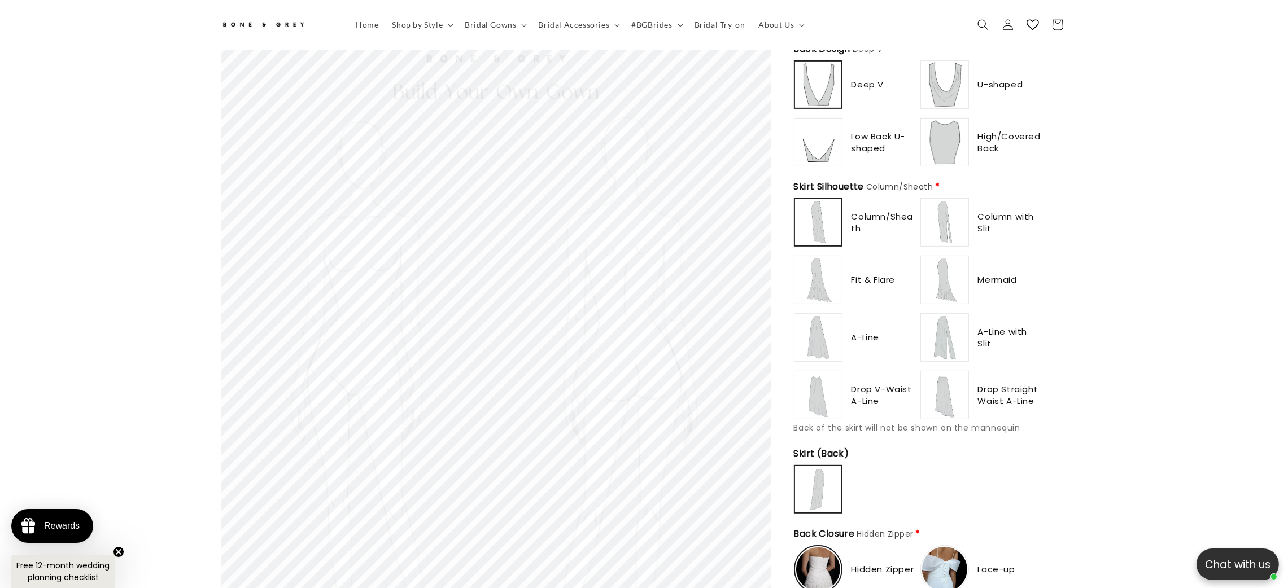
scroll to position [749, 0]
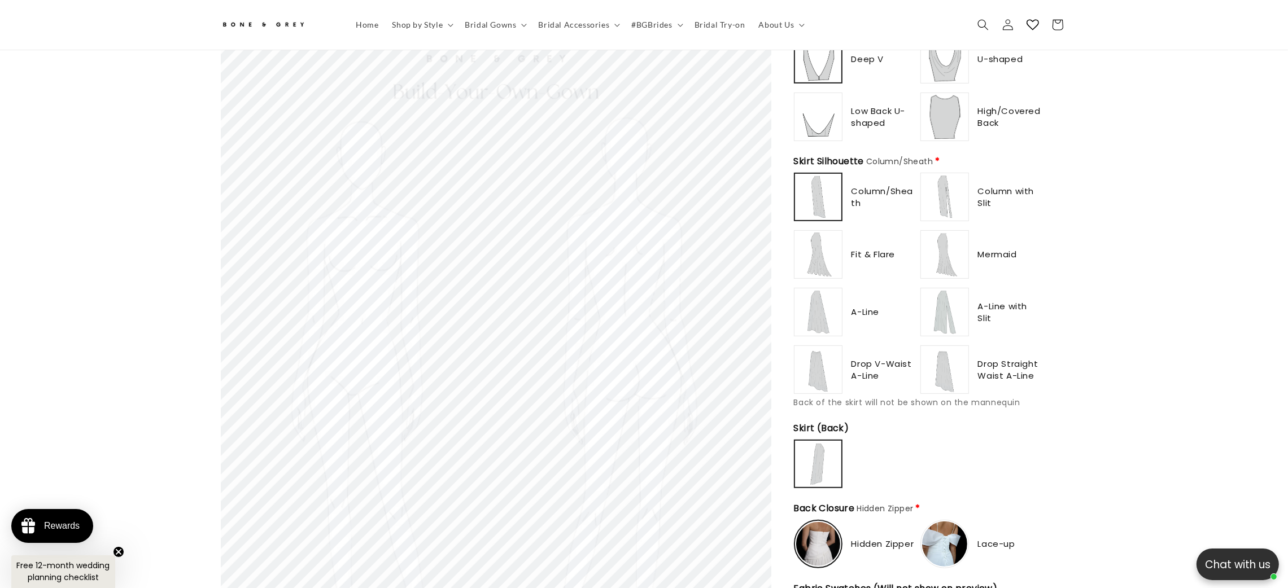
click at [940, 181] on img at bounding box center [944, 196] width 45 height 45
click at [819, 233] on img at bounding box center [818, 254] width 45 height 45
click at [948, 242] on img at bounding box center [944, 254] width 45 height 45
click at [805, 300] on img at bounding box center [818, 312] width 45 height 45
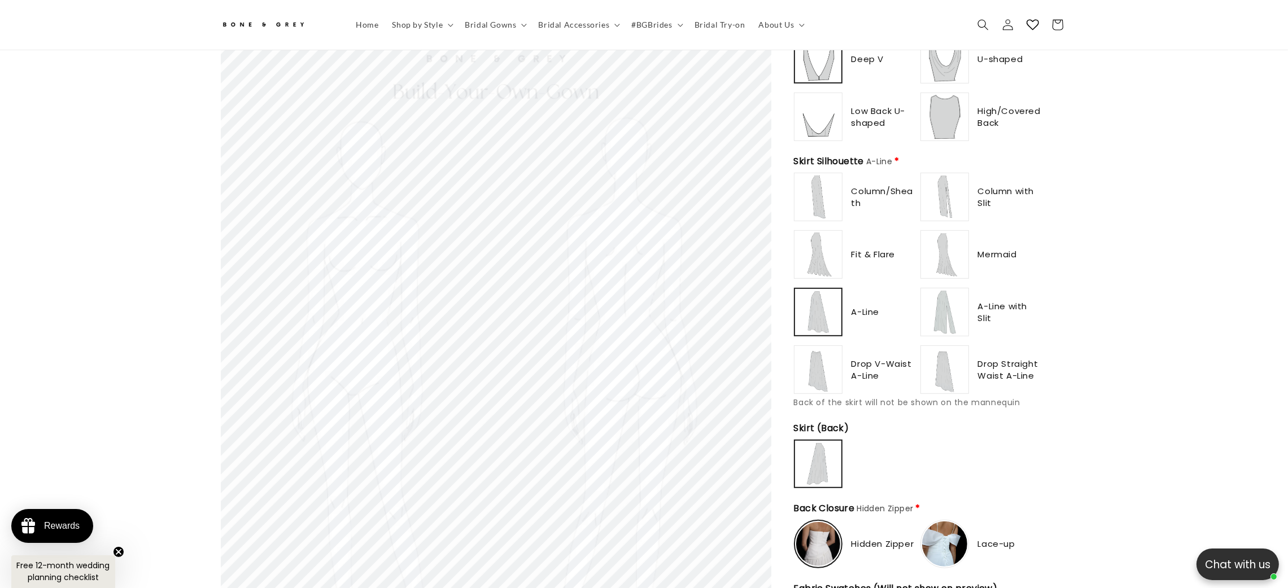
click at [994, 301] on span "A-Line with Slit" at bounding box center [1010, 312] width 64 height 24
click at [944, 312] on img at bounding box center [944, 312] width 45 height 45
click at [854, 346] on div "Drop V-Waist A-Line" at bounding box center [855, 370] width 122 height 49
click at [826, 360] on img at bounding box center [818, 369] width 45 height 45
type input "**********"
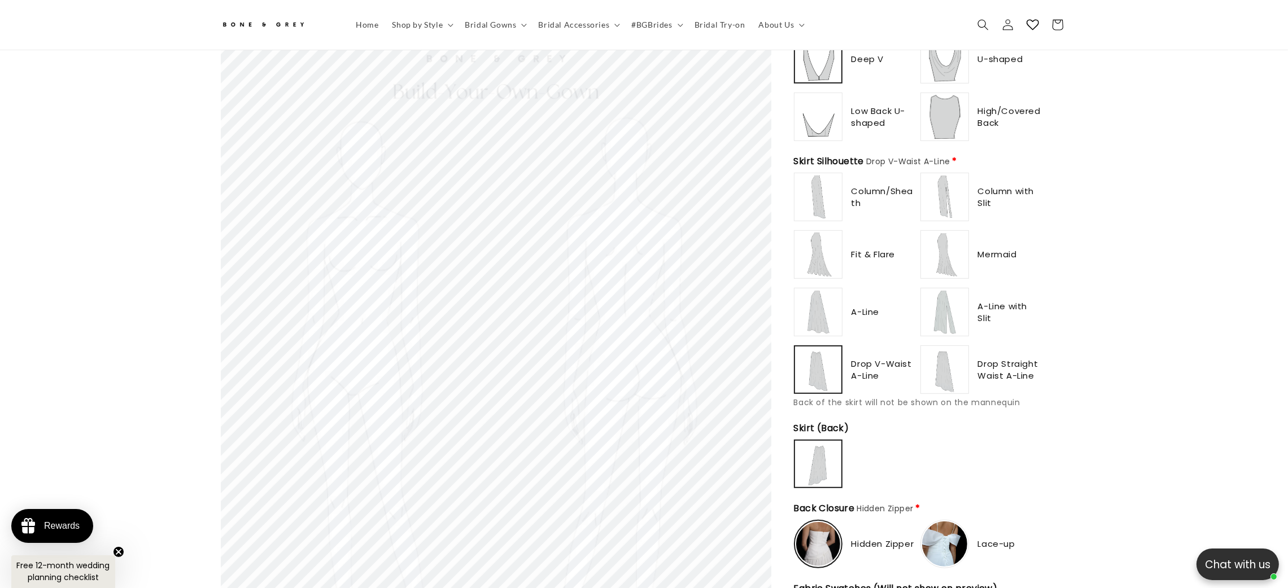
click at [941, 363] on img at bounding box center [944, 369] width 45 height 45
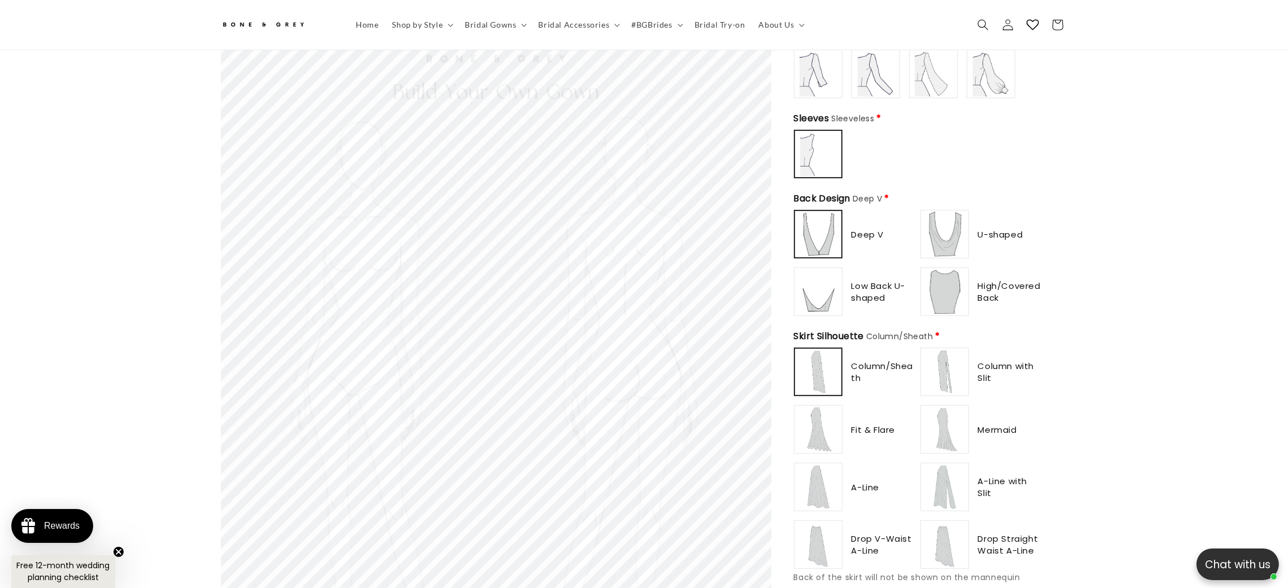
scroll to position [671, 0]
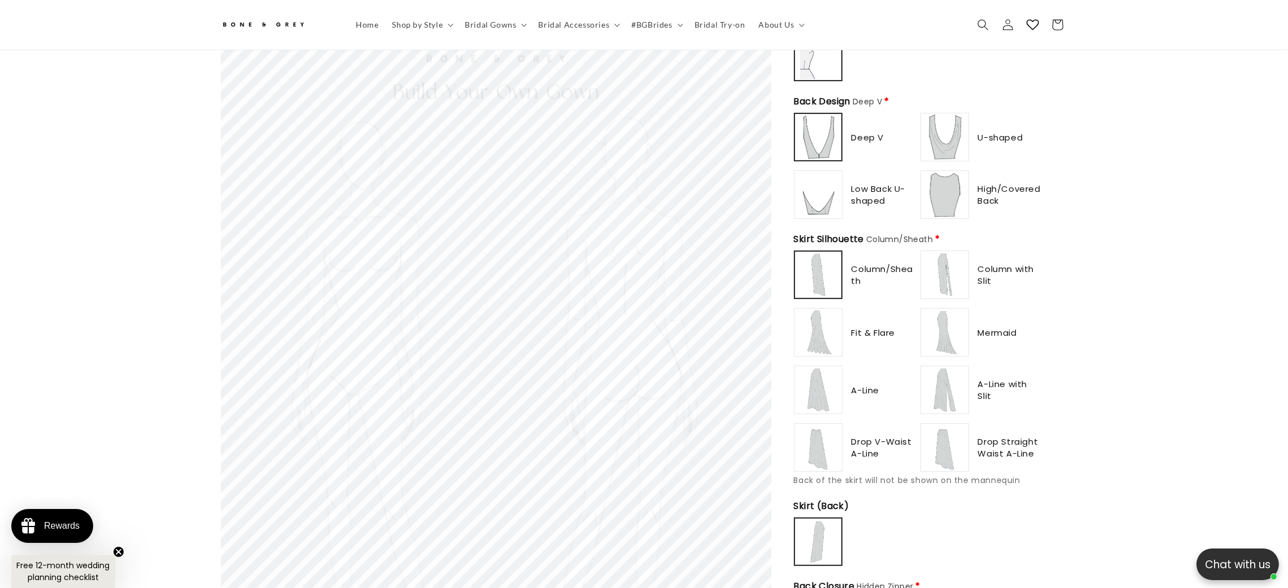
click at [941, 310] on img at bounding box center [944, 332] width 45 height 45
click at [940, 272] on img at bounding box center [944, 274] width 45 height 45
click at [825, 337] on img at bounding box center [818, 332] width 45 height 45
click at [819, 381] on img at bounding box center [818, 390] width 45 height 45
click at [932, 378] on img at bounding box center [944, 390] width 45 height 45
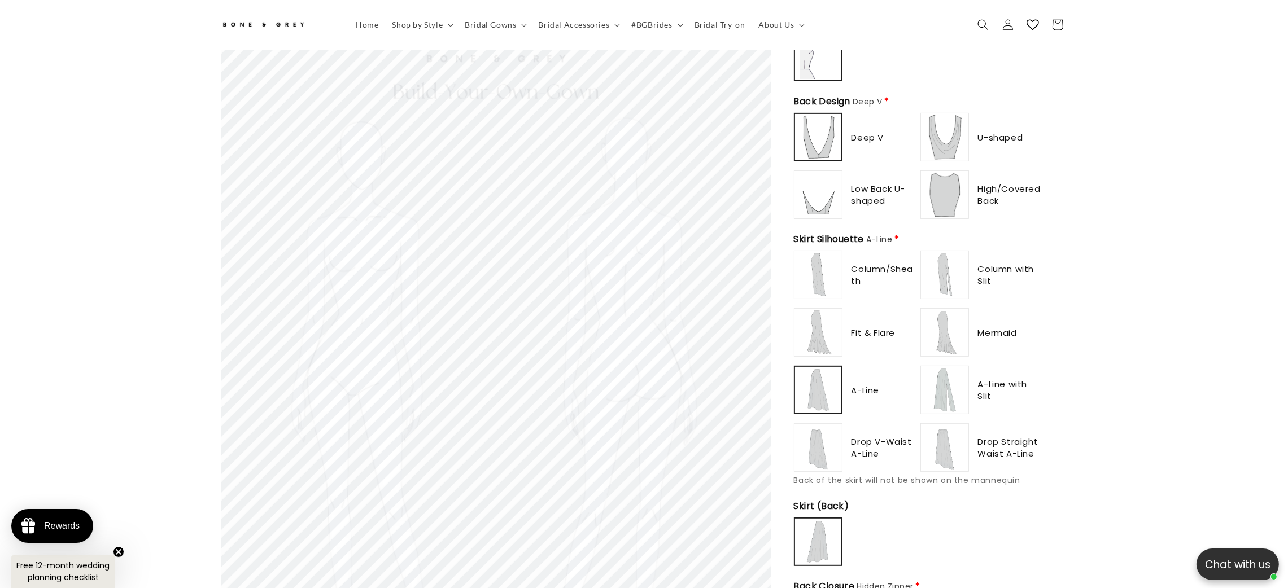
scroll to position [0, 621]
click at [832, 431] on img at bounding box center [818, 447] width 45 height 45
click at [963, 435] on img at bounding box center [944, 447] width 45 height 45
click at [818, 454] on img at bounding box center [818, 447] width 45 height 45
click at [820, 368] on img at bounding box center [818, 390] width 45 height 45
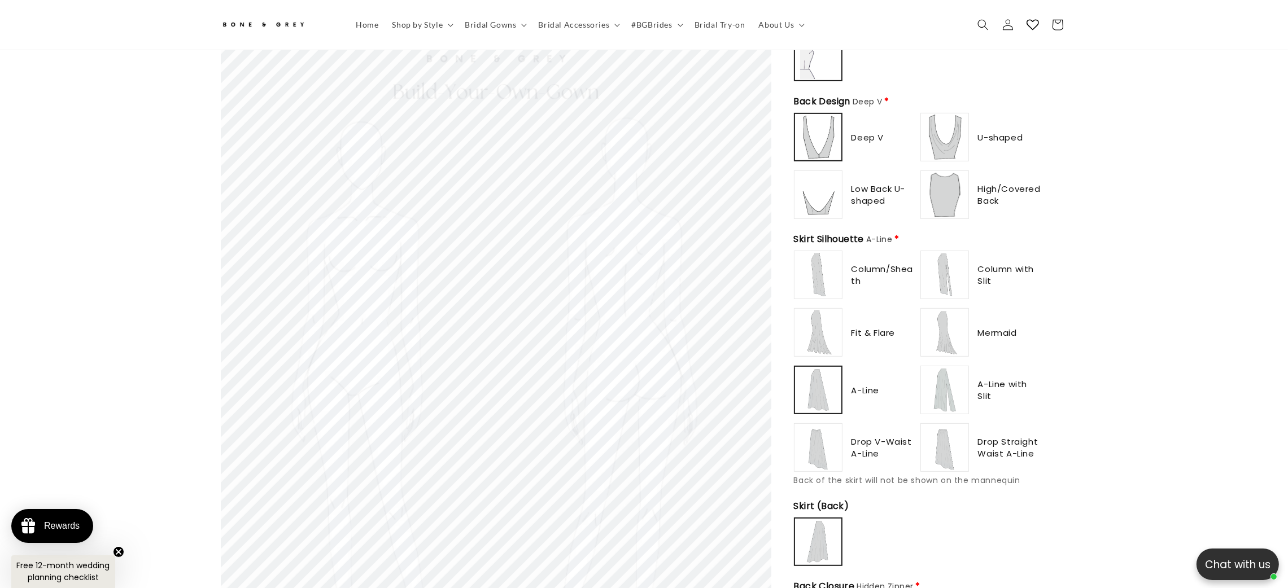
click at [820, 337] on img at bounding box center [818, 332] width 45 height 45
click at [932, 322] on img at bounding box center [944, 332] width 45 height 45
click at [942, 268] on img at bounding box center [944, 274] width 45 height 45
type input "**********"
click at [821, 268] on img at bounding box center [818, 274] width 45 height 45
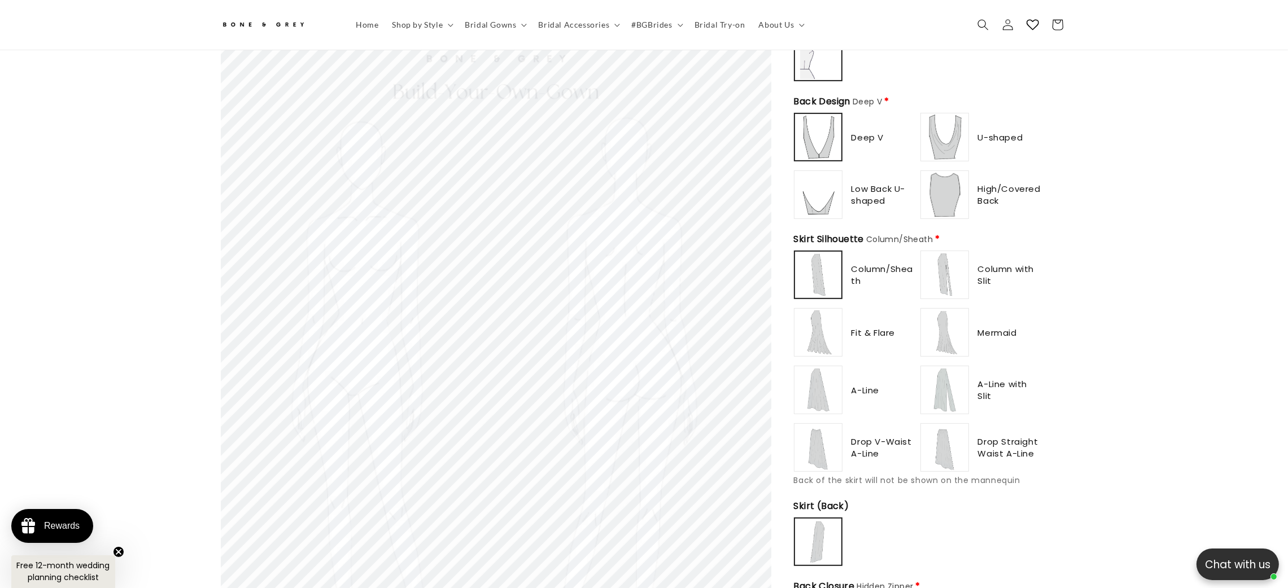
scroll to position [0, 0]
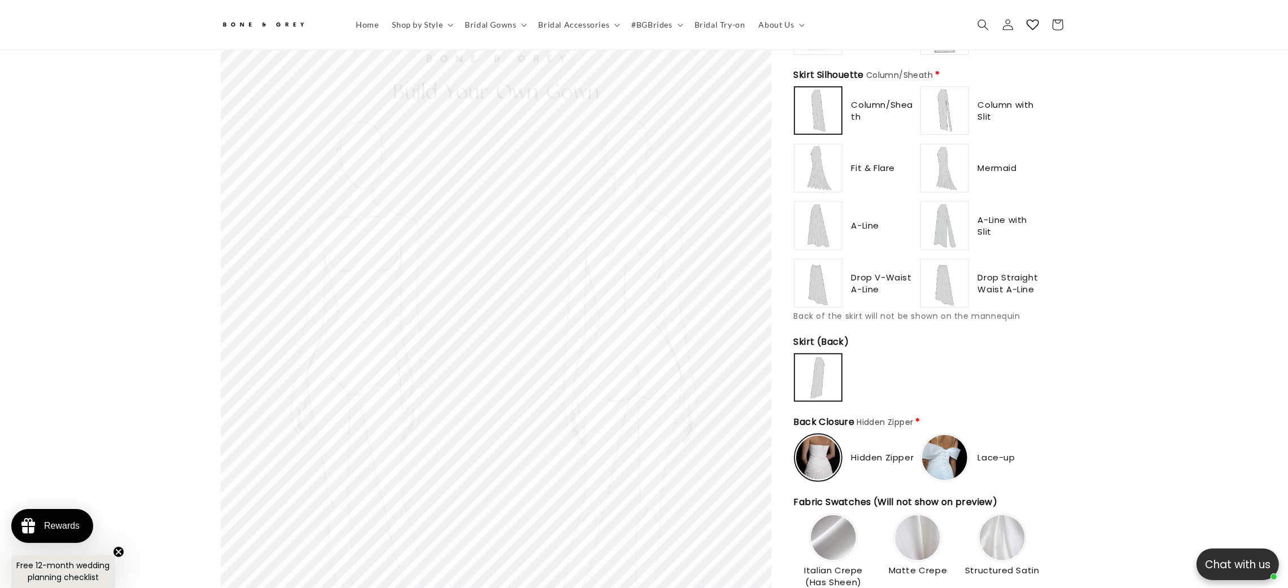
scroll to position [841, 0]
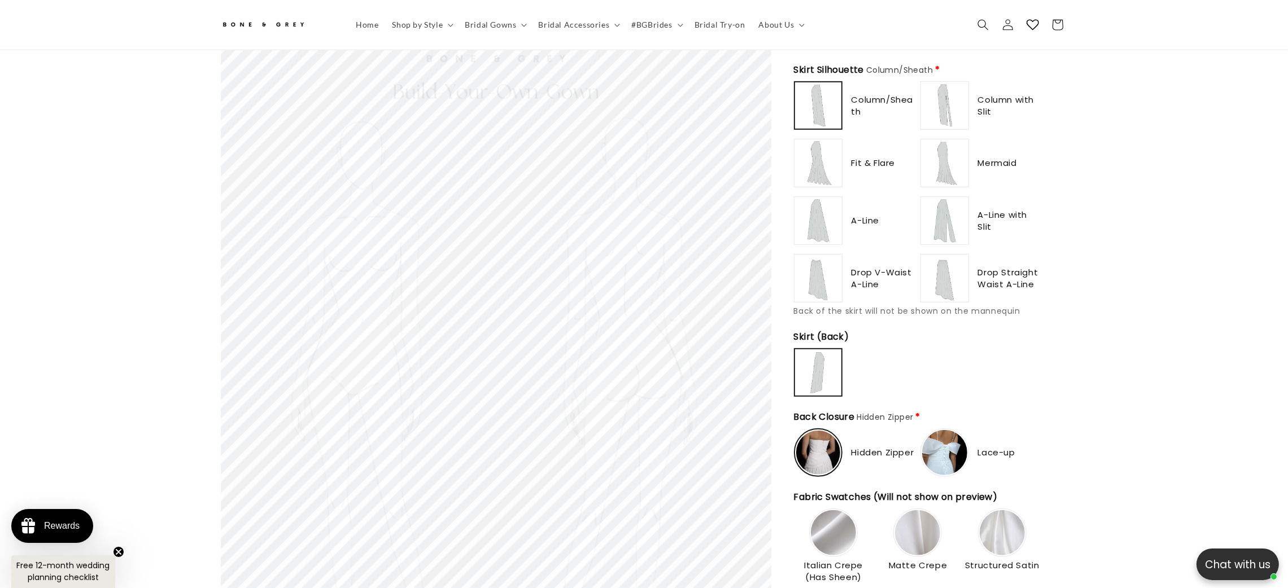
click at [937, 90] on img at bounding box center [944, 105] width 45 height 45
click at [834, 158] on img at bounding box center [818, 163] width 45 height 45
click at [953, 155] on img at bounding box center [944, 163] width 45 height 45
click at [831, 222] on img at bounding box center [818, 220] width 45 height 45
click at [945, 209] on img at bounding box center [944, 220] width 45 height 45
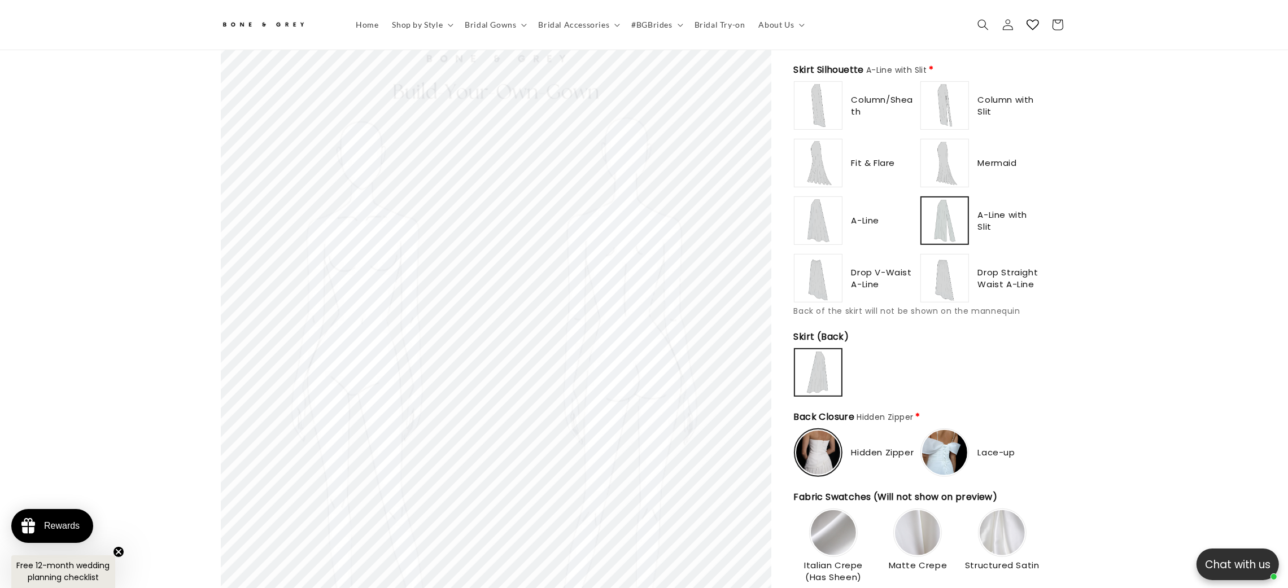
scroll to position [0, 621]
click at [808, 280] on img at bounding box center [818, 278] width 45 height 45
type input "**********"
click at [950, 273] on img at bounding box center [944, 278] width 45 height 45
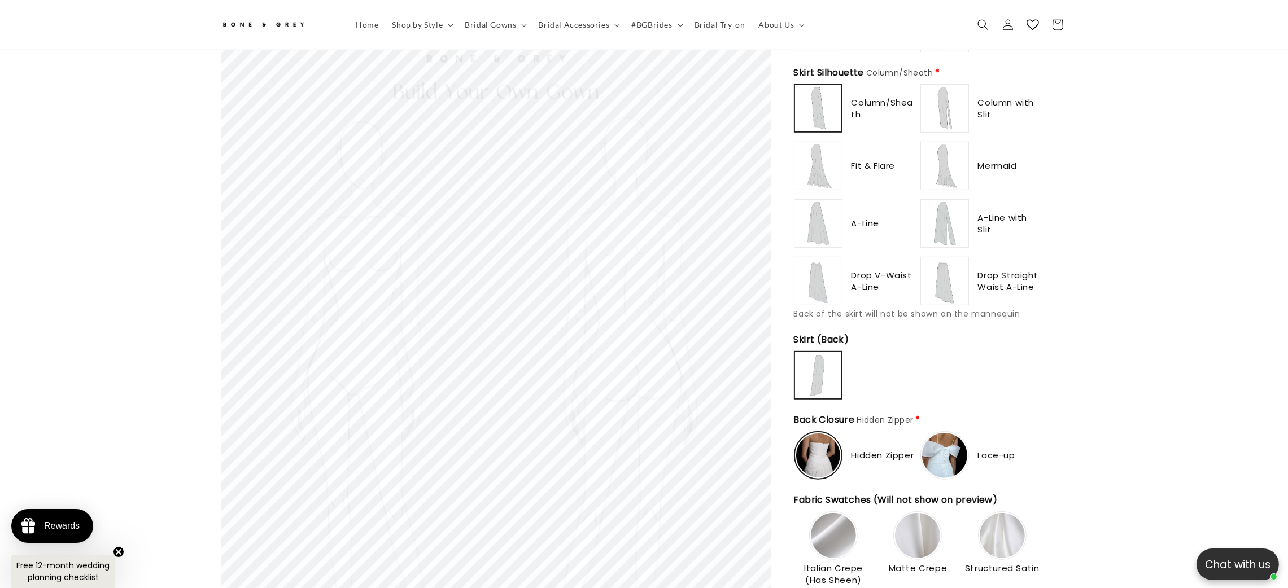
scroll to position [835, 0]
click at [948, 101] on img at bounding box center [944, 111] width 45 height 45
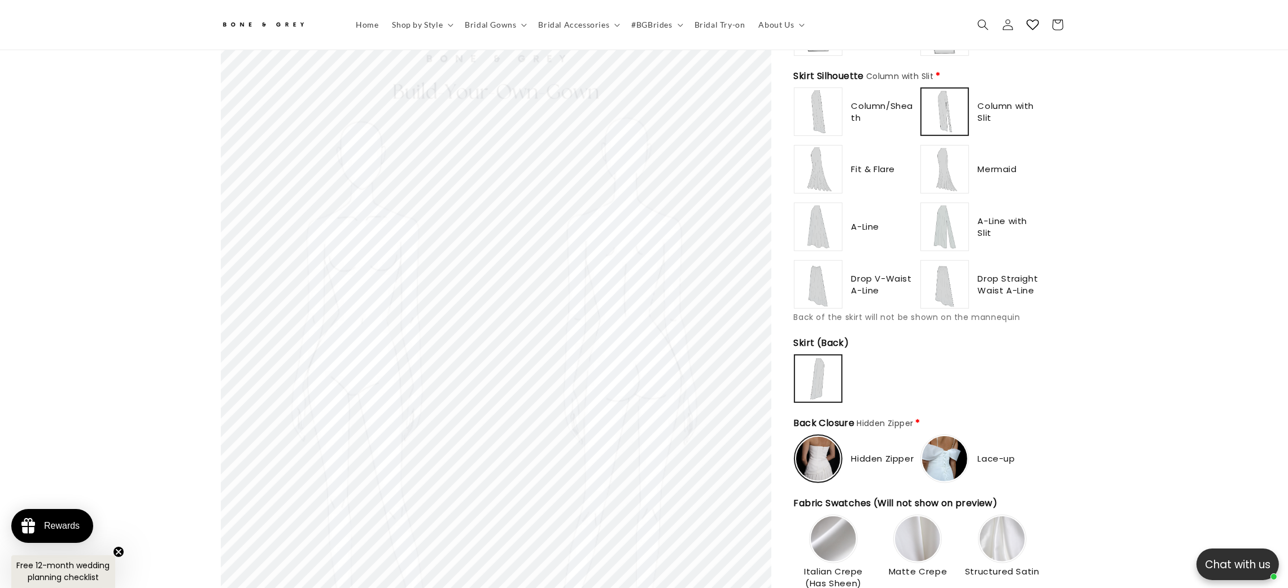
click at [828, 159] on img at bounding box center [818, 169] width 45 height 45
click at [944, 159] on img at bounding box center [944, 169] width 45 height 45
click at [820, 225] on img at bounding box center [818, 226] width 45 height 45
click at [972, 215] on div "A-Line with Slit" at bounding box center [981, 227] width 122 height 49
click at [944, 223] on img at bounding box center [944, 226] width 45 height 45
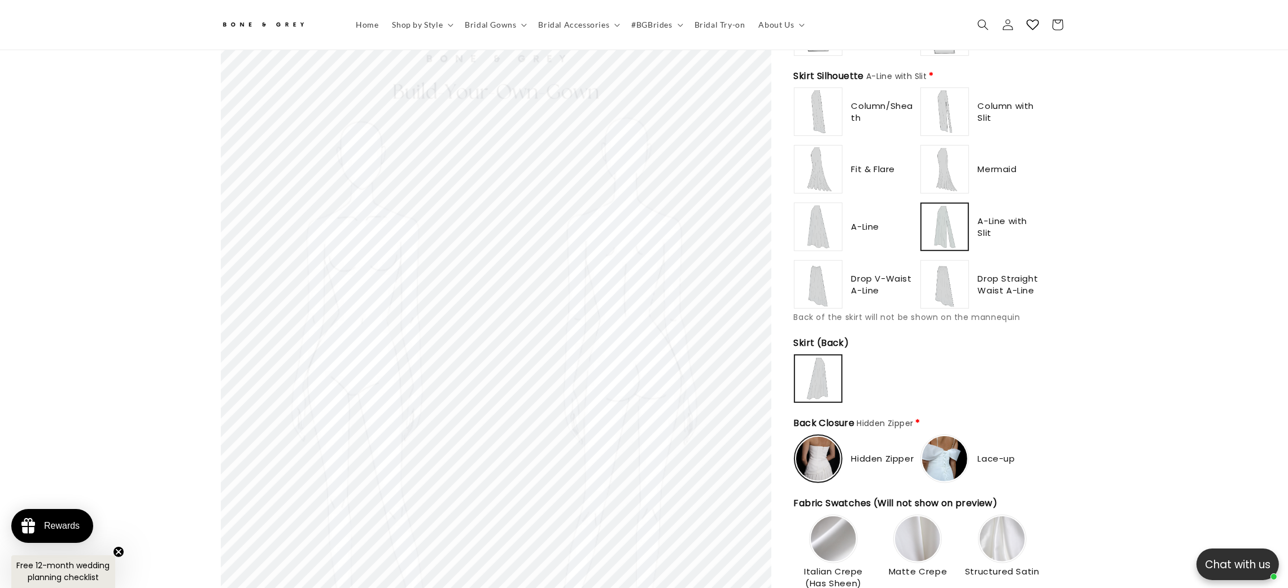
click at [814, 281] on img at bounding box center [818, 284] width 45 height 45
type input "**********"
click at [941, 273] on img at bounding box center [944, 284] width 45 height 45
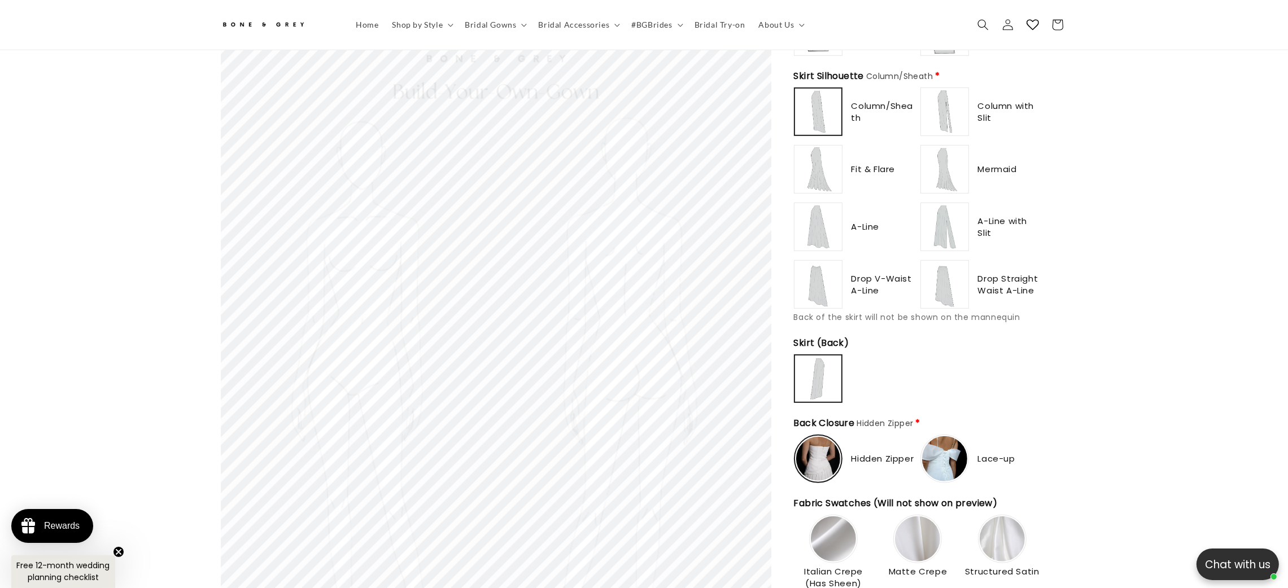
scroll to position [0, 310]
click at [961, 167] on img at bounding box center [944, 169] width 45 height 45
click at [957, 111] on img at bounding box center [944, 111] width 45 height 45
click at [826, 158] on img at bounding box center [818, 169] width 45 height 45
click at [817, 229] on img at bounding box center [818, 226] width 45 height 45
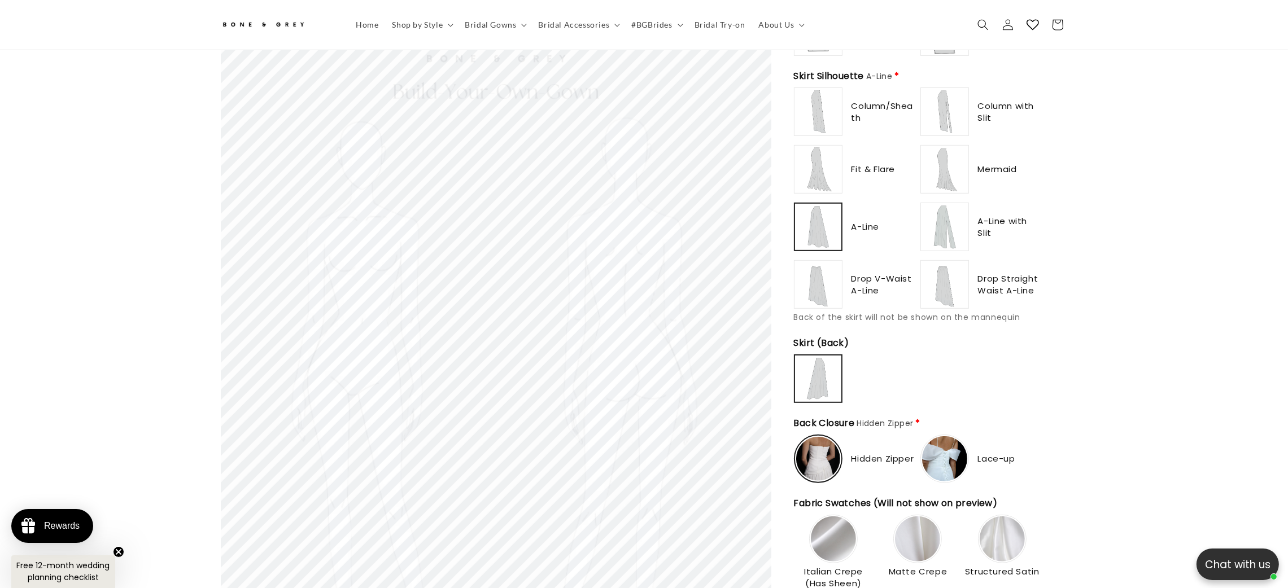
click at [817, 270] on img at bounding box center [818, 284] width 45 height 45
click at [972, 290] on div "Drop Straight Waist A-Line" at bounding box center [981, 284] width 122 height 49
click at [939, 278] on img at bounding box center [944, 284] width 45 height 45
click at [946, 217] on img at bounding box center [944, 226] width 45 height 45
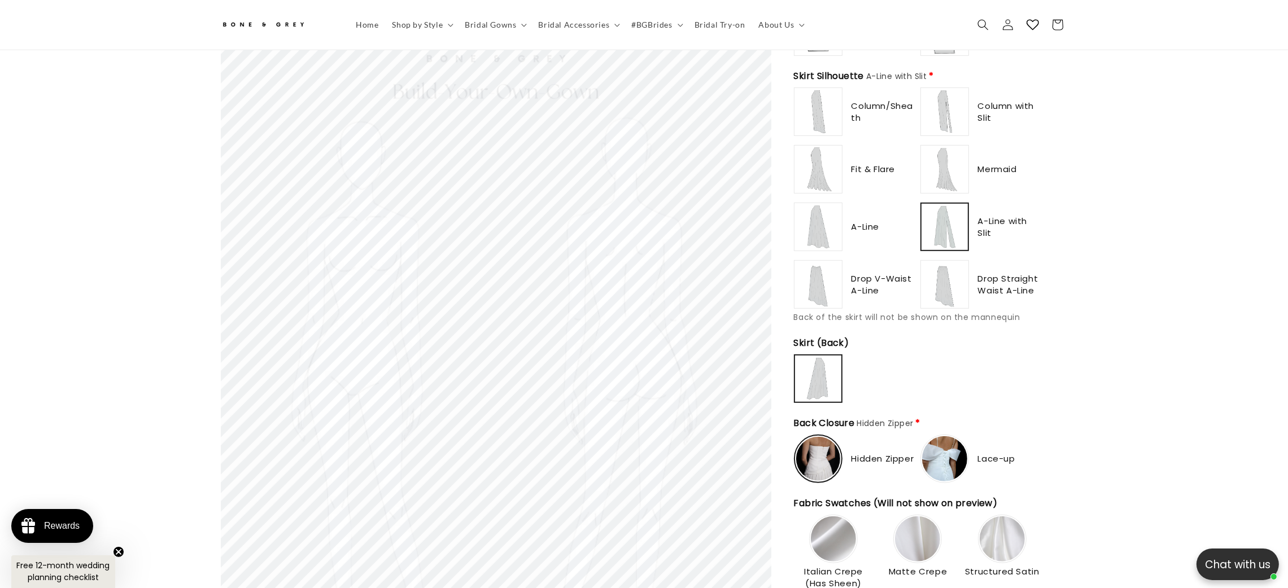
type input "**********"
click at [829, 282] on img at bounding box center [818, 284] width 45 height 45
